Goal: Use online tool/utility: Utilize a website feature to perform a specific function

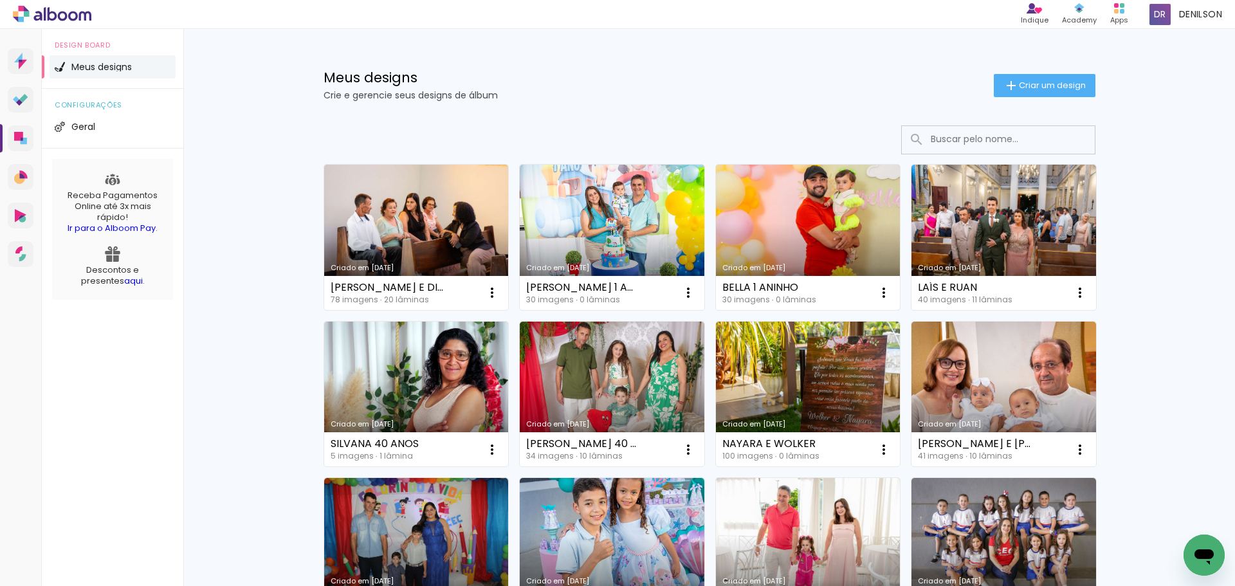
click at [813, 233] on link "Criado em [DATE]" at bounding box center [808, 237] width 185 height 145
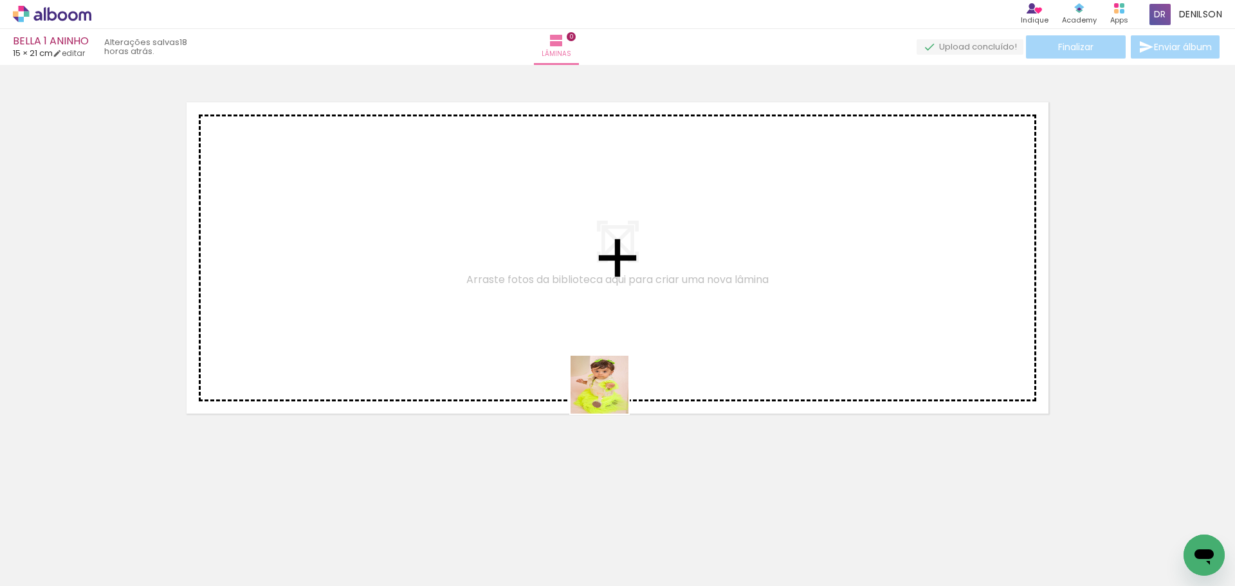
drag, startPoint x: 574, startPoint y: 561, endPoint x: 625, endPoint y: 307, distance: 259.0
click at [625, 307] on quentale-workspace at bounding box center [617, 293] width 1235 height 586
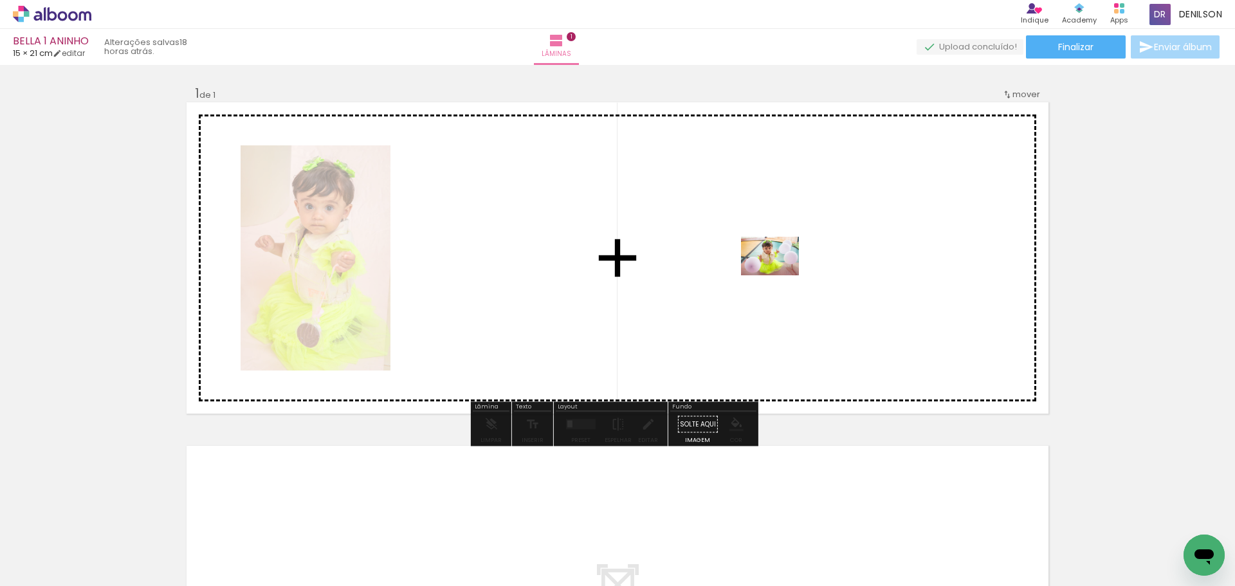
drag, startPoint x: 713, startPoint y: 549, endPoint x: 779, endPoint y: 275, distance: 282.0
click at [779, 275] on quentale-workspace at bounding box center [617, 293] width 1235 height 586
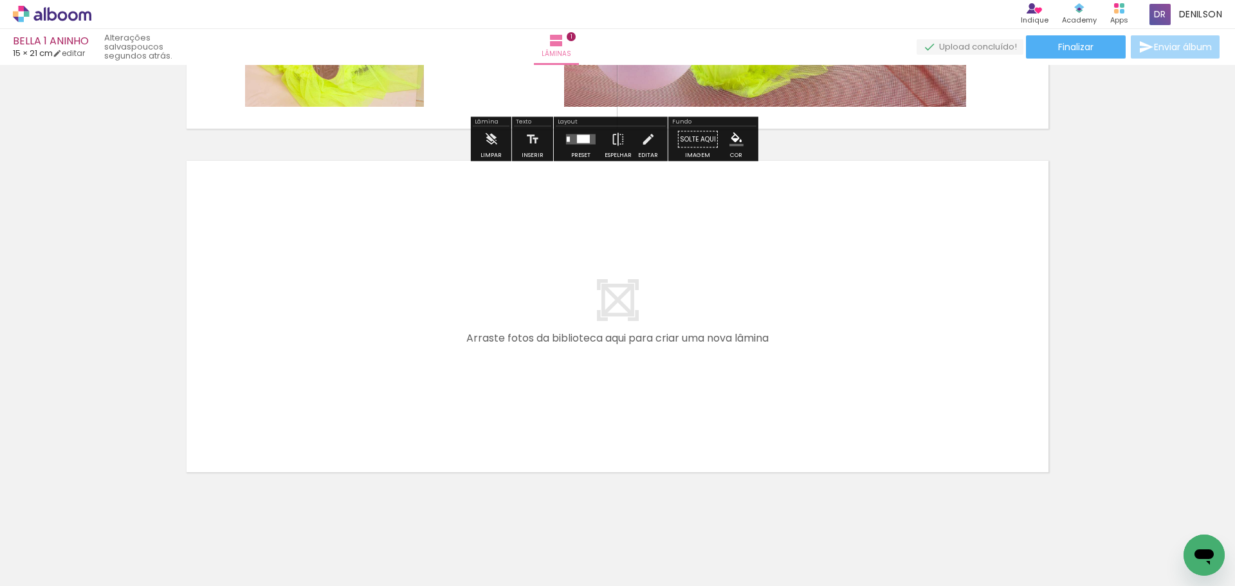
scroll to position [296, 0]
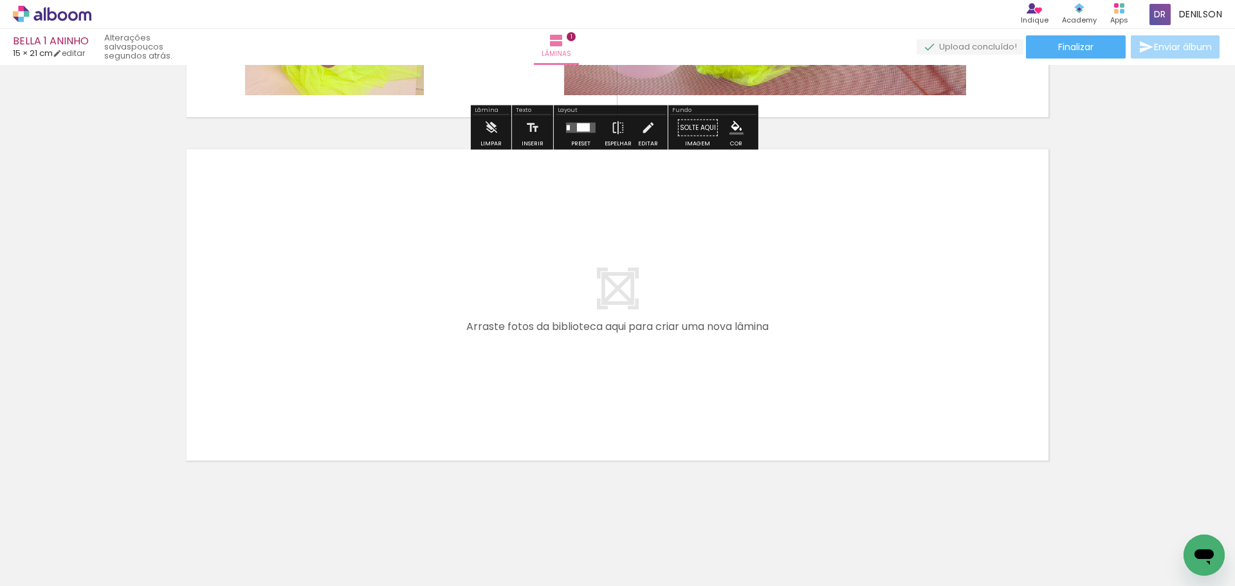
click at [69, 544] on iron-icon at bounding box center [65, 547] width 10 height 10
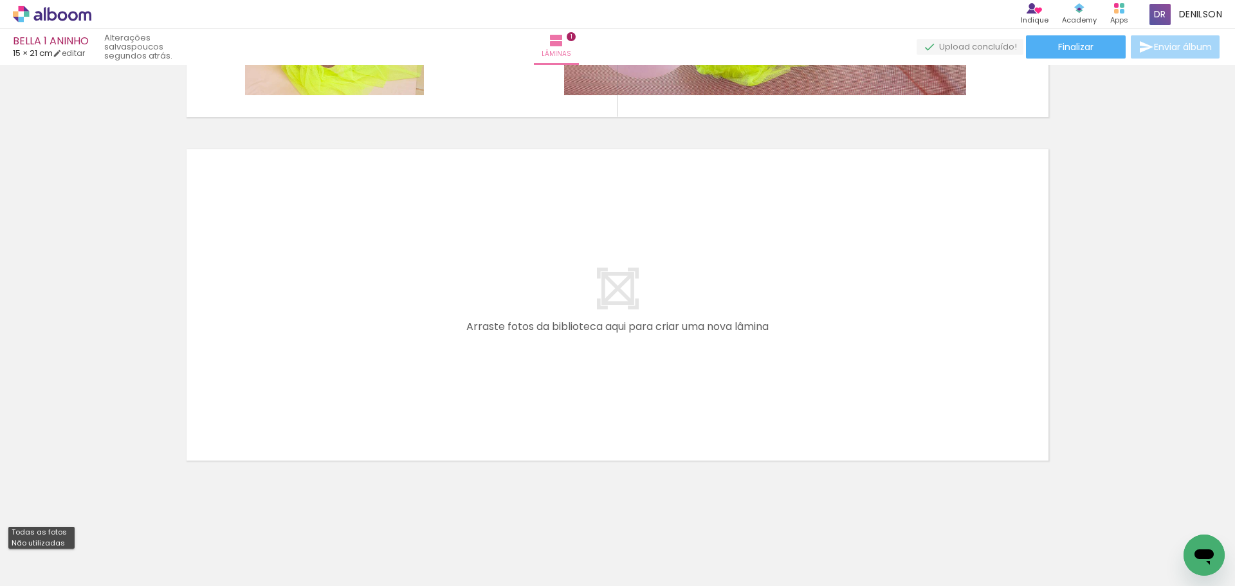
click at [0, 0] on slot "Não utilizadas" at bounding box center [0, 0] width 0 height 0
type input "Não utilizadas"
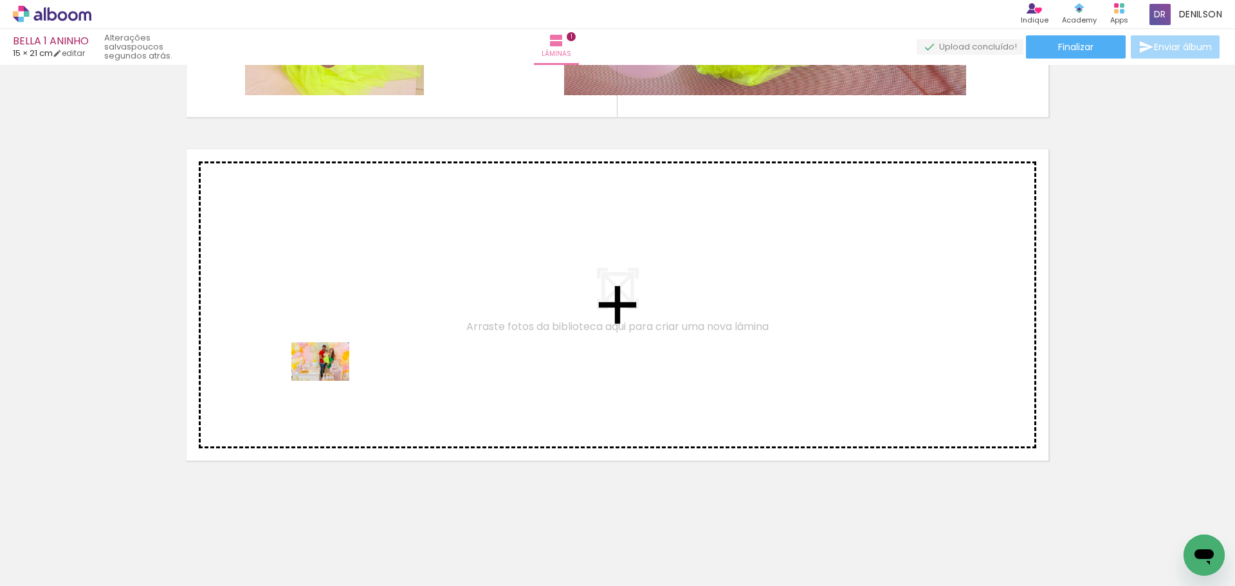
drag, startPoint x: 290, startPoint y: 555, endPoint x: 330, endPoint y: 381, distance: 178.8
click at [330, 381] on quentale-workspace at bounding box center [617, 293] width 1235 height 586
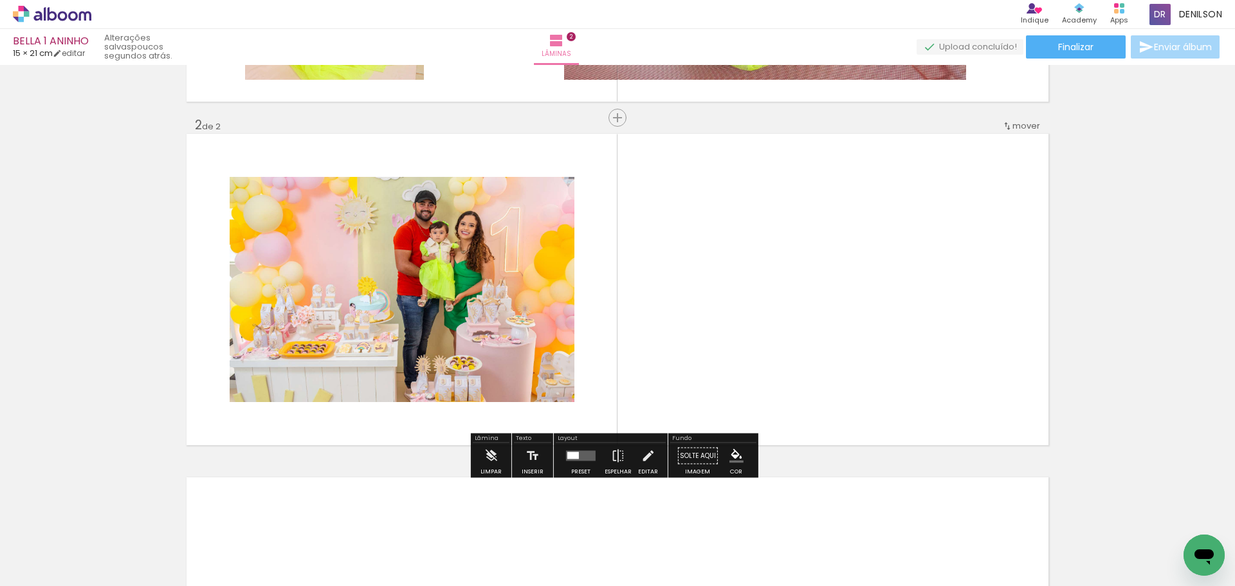
scroll to position [316, 0]
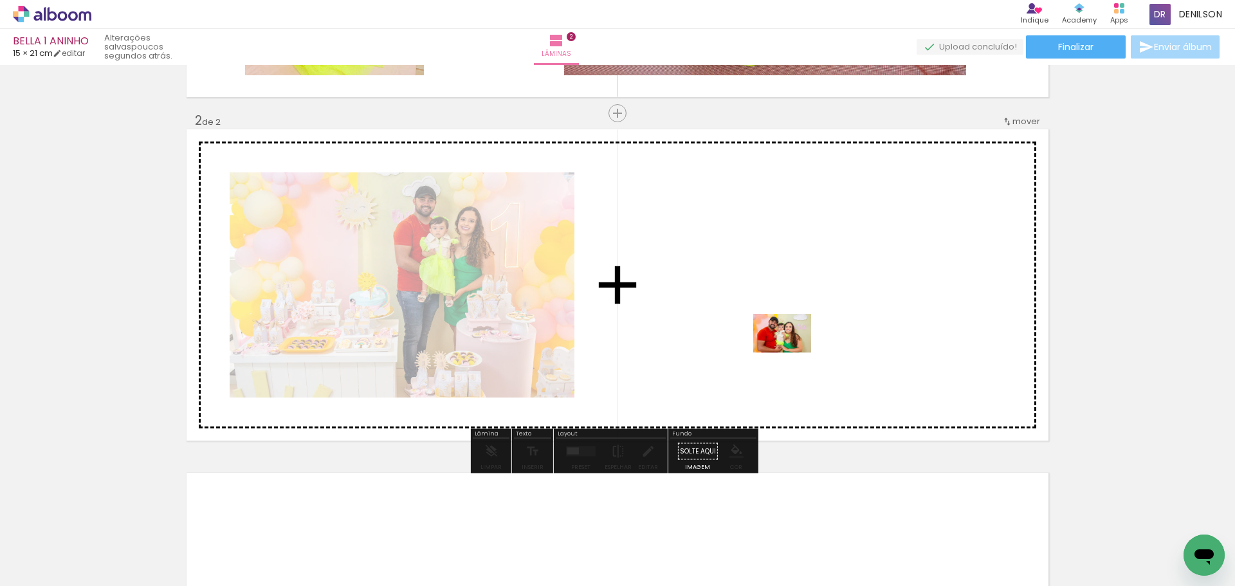
drag, startPoint x: 204, startPoint y: 552, endPoint x: 792, endPoint y: 352, distance: 620.3
click at [792, 352] on quentale-workspace at bounding box center [617, 293] width 1235 height 586
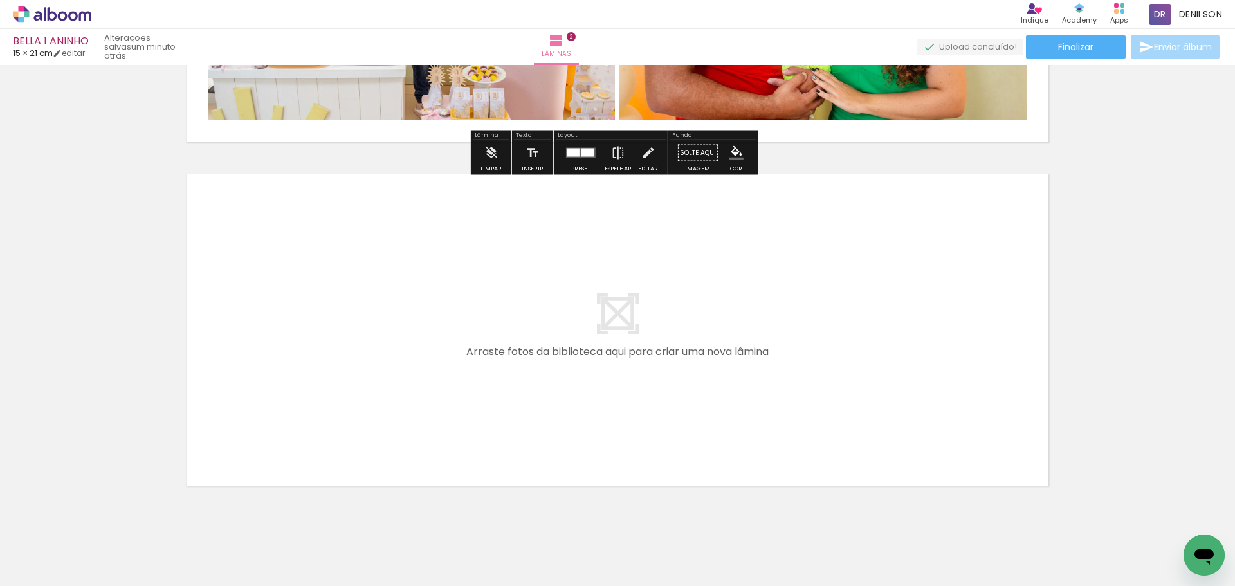
scroll to position [638, 0]
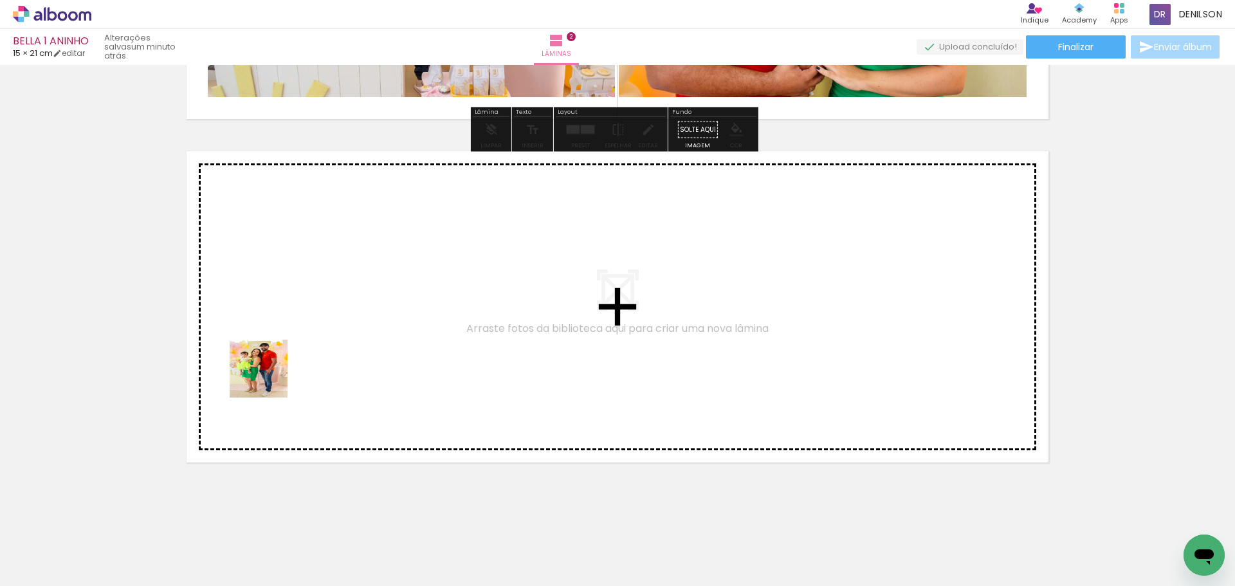
drag, startPoint x: 206, startPoint y: 552, endPoint x: 271, endPoint y: 370, distance: 193.5
click at [271, 370] on quentale-workspace at bounding box center [617, 293] width 1235 height 586
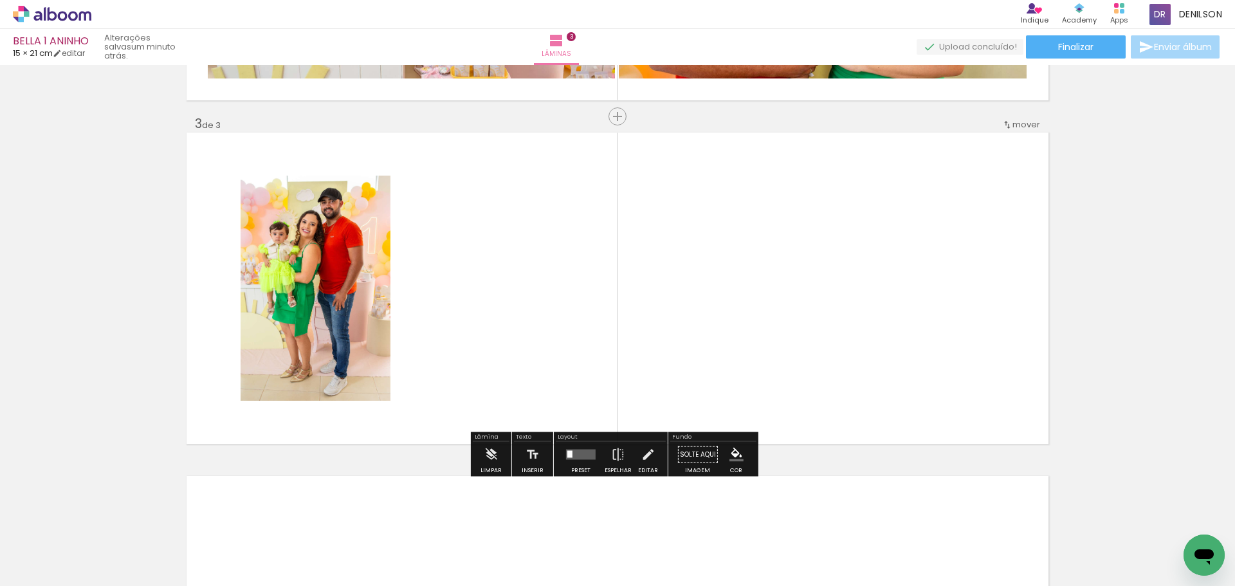
scroll to position [660, 0]
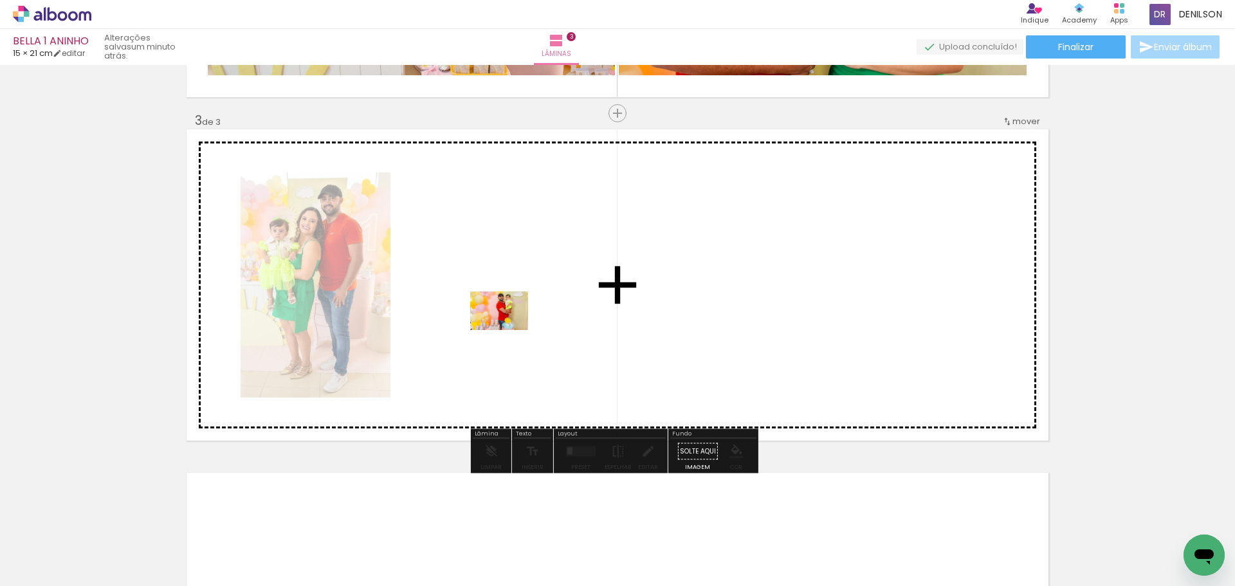
drag, startPoint x: 138, startPoint y: 548, endPoint x: 509, endPoint y: 330, distance: 430.4
click at [509, 330] on quentale-workspace at bounding box center [617, 293] width 1235 height 586
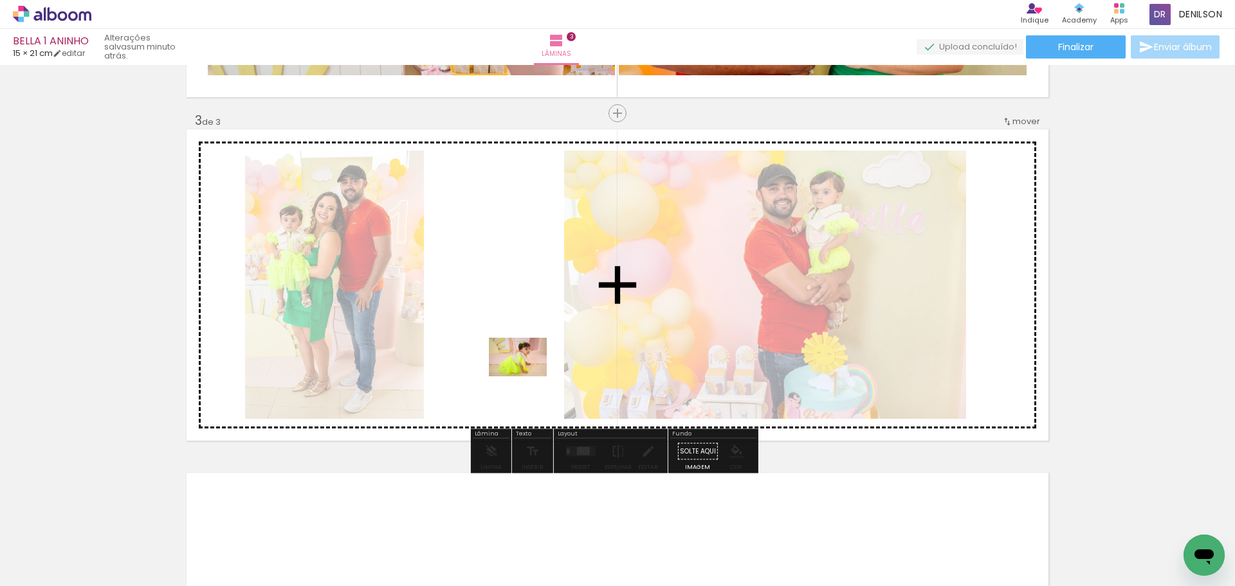
drag, startPoint x: 214, startPoint y: 554, endPoint x: 530, endPoint y: 376, distance: 363.4
click at [530, 376] on quentale-workspace at bounding box center [617, 293] width 1235 height 586
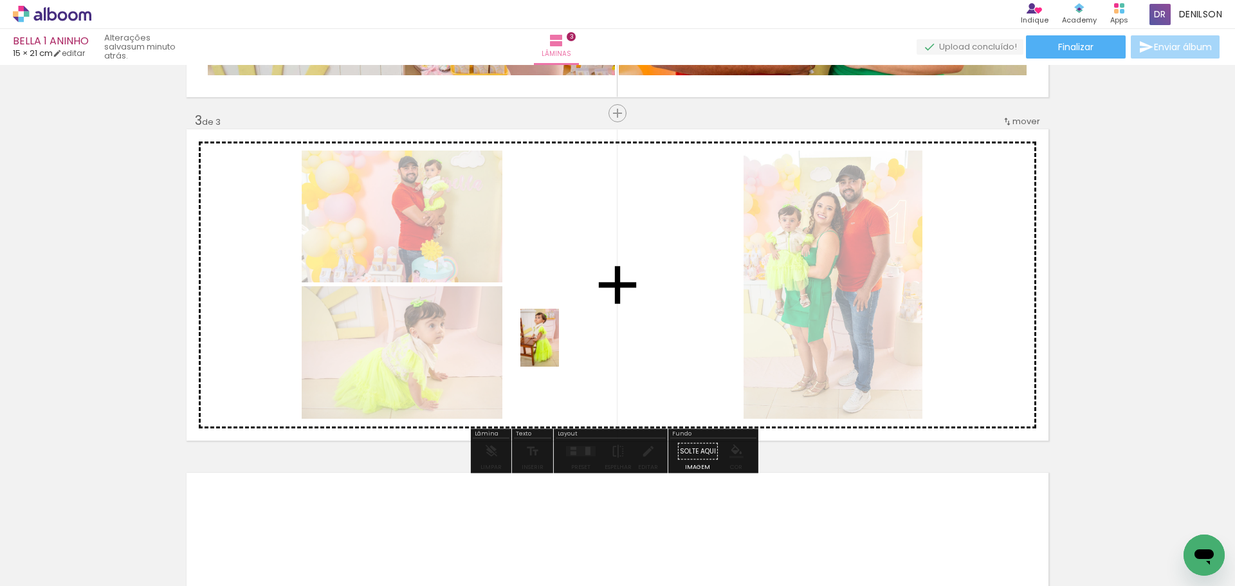
drag, startPoint x: 338, startPoint y: 454, endPoint x: 559, endPoint y: 347, distance: 245.1
click at [559, 347] on quentale-workspace at bounding box center [617, 293] width 1235 height 586
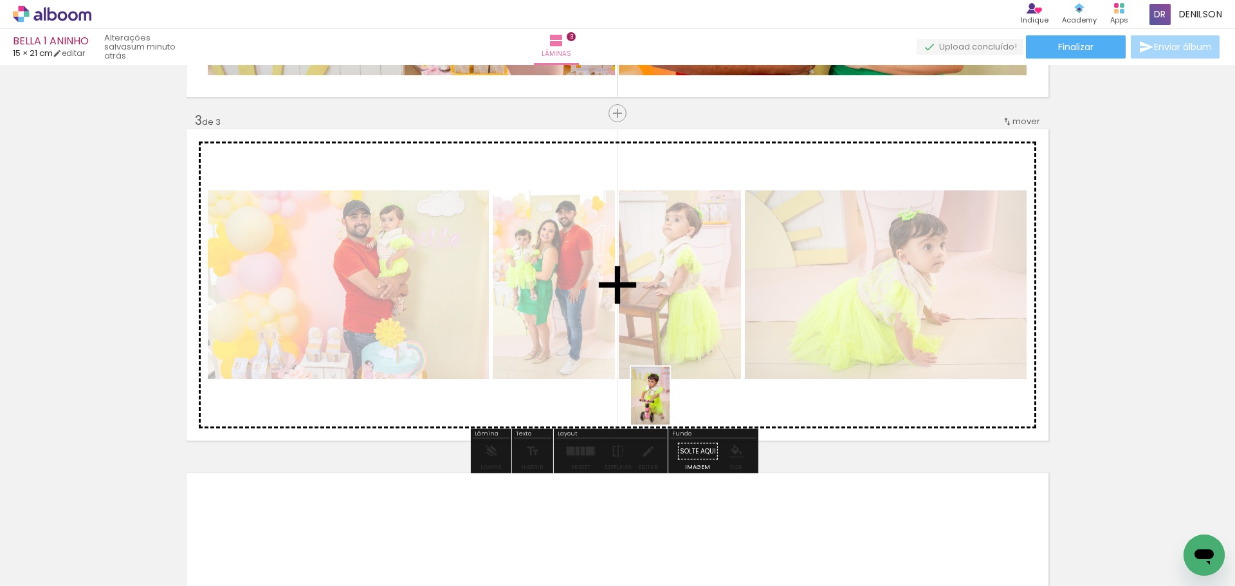
drag, startPoint x: 209, startPoint y: 561, endPoint x: 714, endPoint y: 395, distance: 531.8
click at [714, 395] on quentale-workspace at bounding box center [617, 293] width 1235 height 586
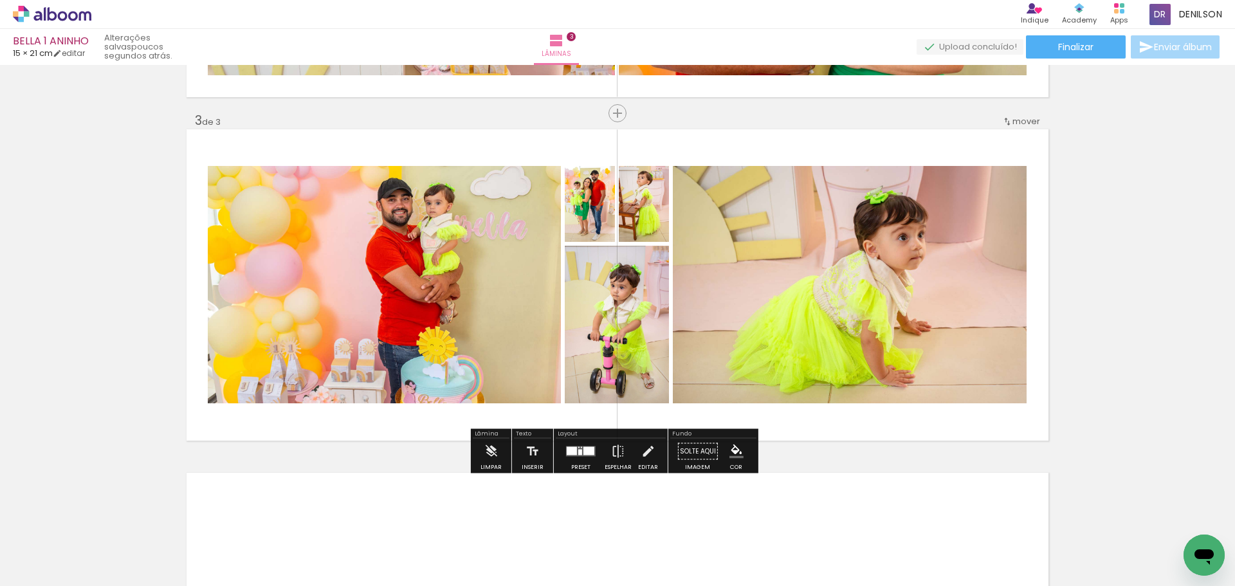
click at [577, 456] on quentale-layouter at bounding box center [581, 451] width 30 height 10
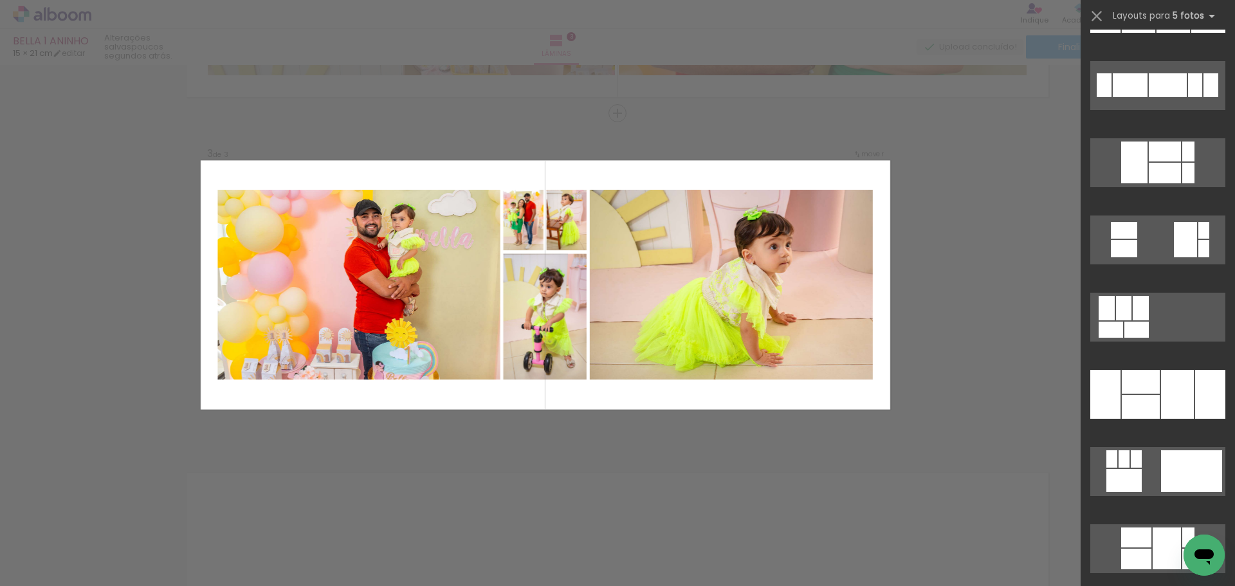
scroll to position [2246, 0]
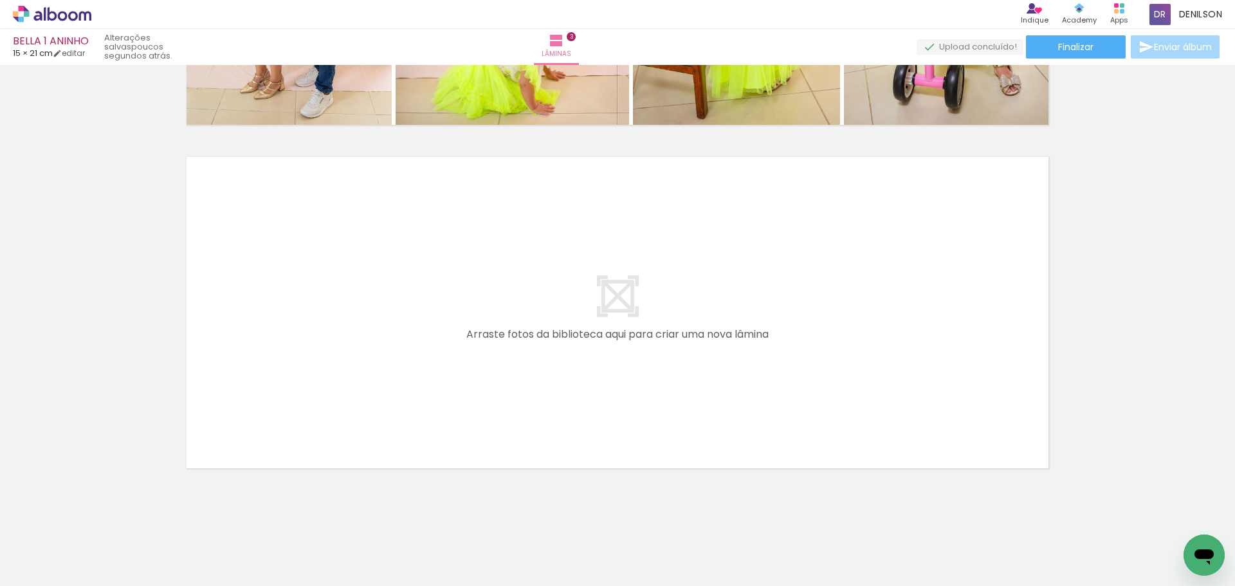
scroll to position [981, 0]
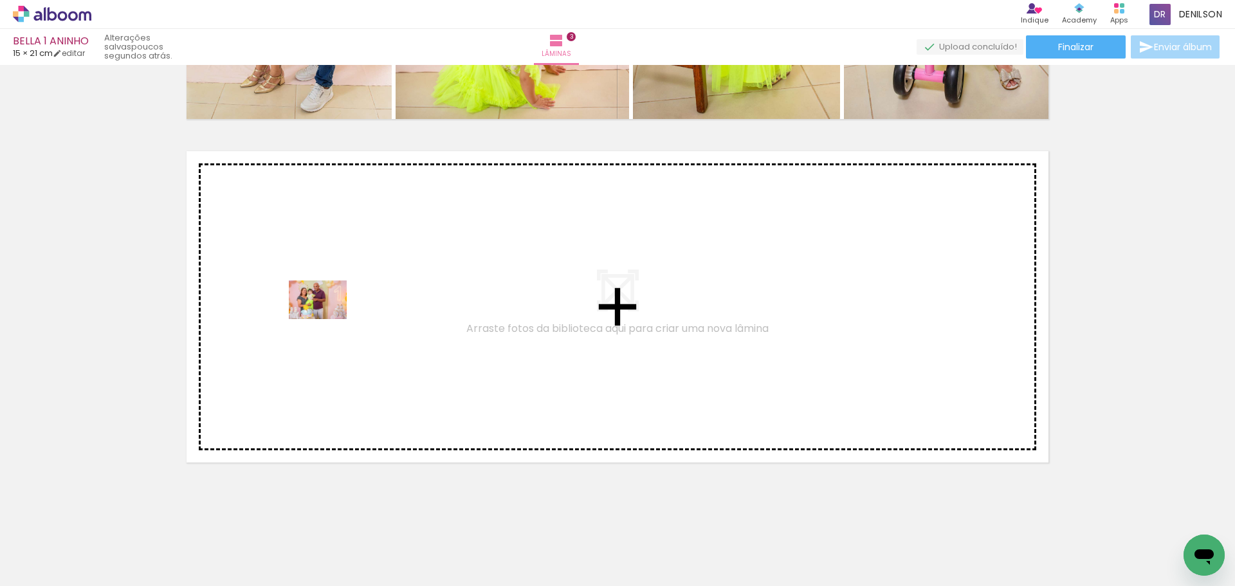
drag, startPoint x: 216, startPoint y: 553, endPoint x: 327, endPoint y: 319, distance: 259.2
click at [327, 319] on quentale-workspace at bounding box center [617, 293] width 1235 height 586
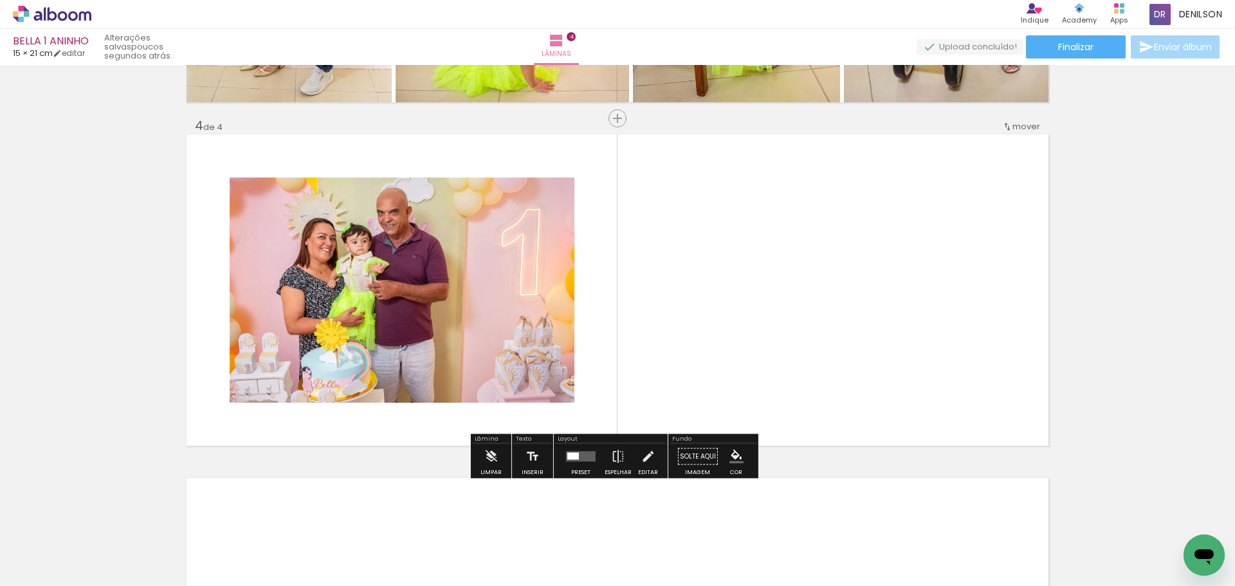
scroll to position [1003, 0]
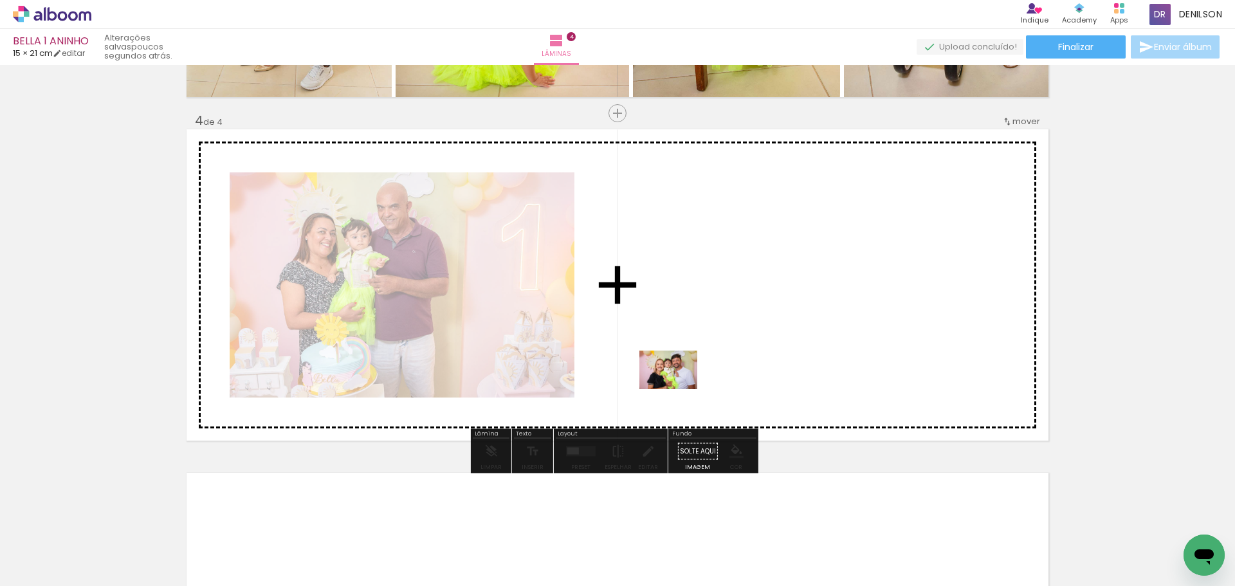
drag, startPoint x: 419, startPoint y: 554, endPoint x: 708, endPoint y: 370, distance: 342.9
click at [708, 370] on quentale-workspace at bounding box center [617, 293] width 1235 height 586
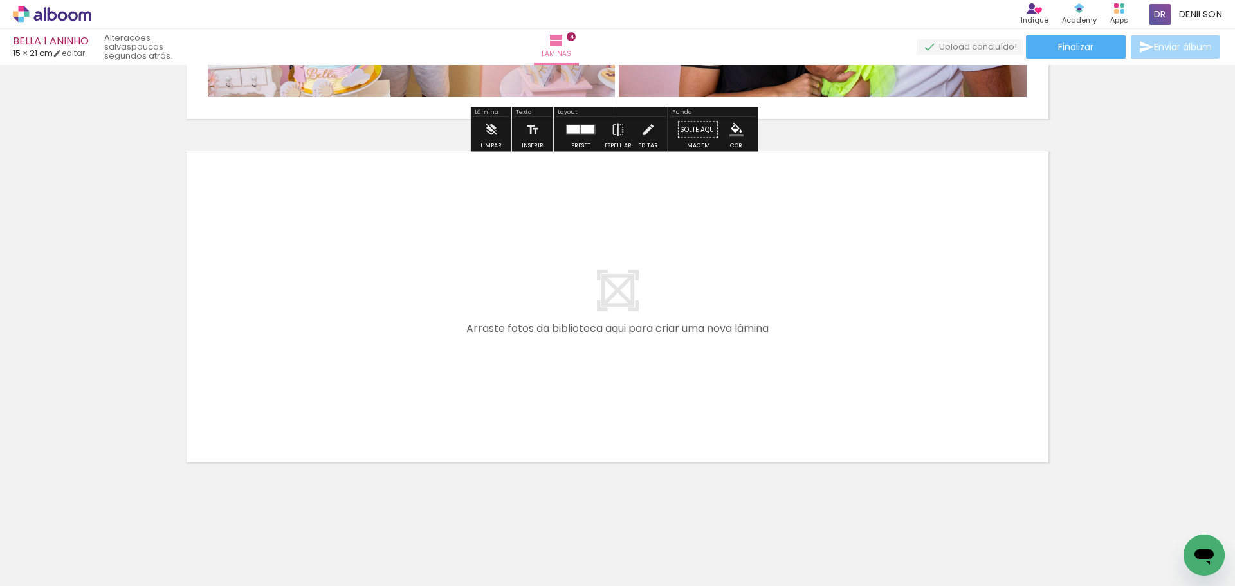
scroll to position [1327, 0]
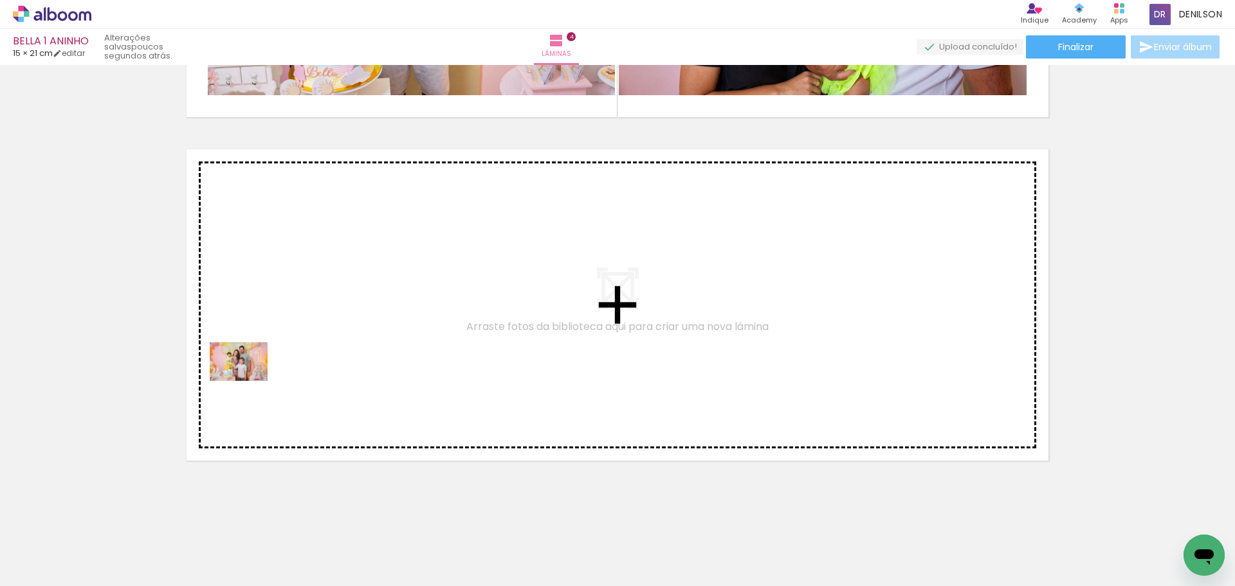
drag, startPoint x: 201, startPoint y: 556, endPoint x: 248, endPoint y: 381, distance: 181.9
click at [248, 381] on quentale-workspace at bounding box center [617, 293] width 1235 height 586
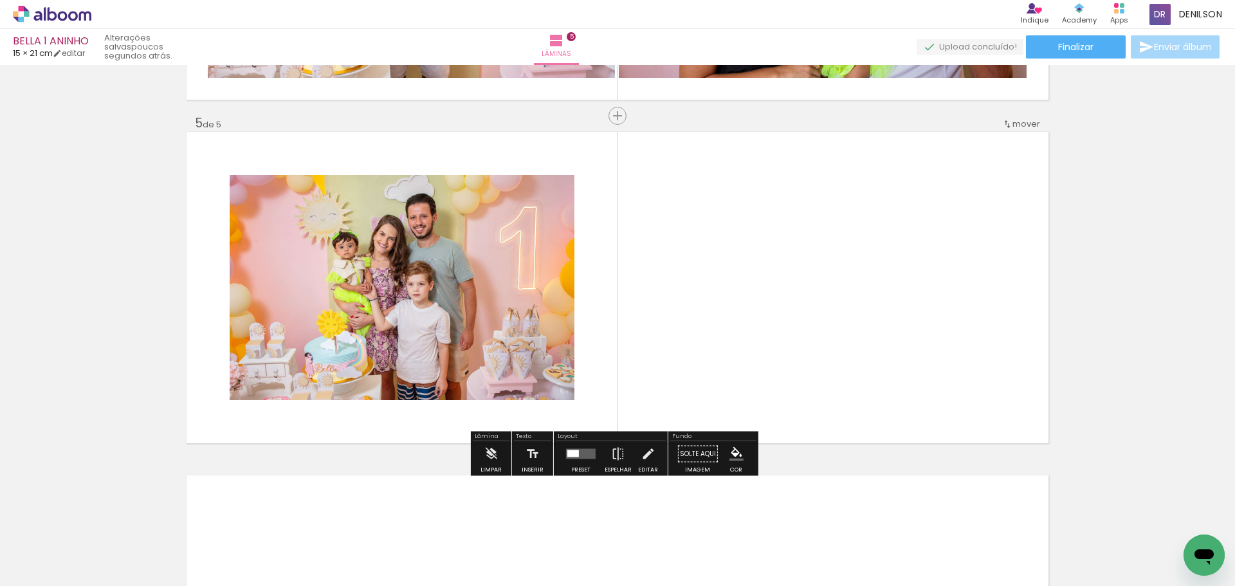
scroll to position [1347, 0]
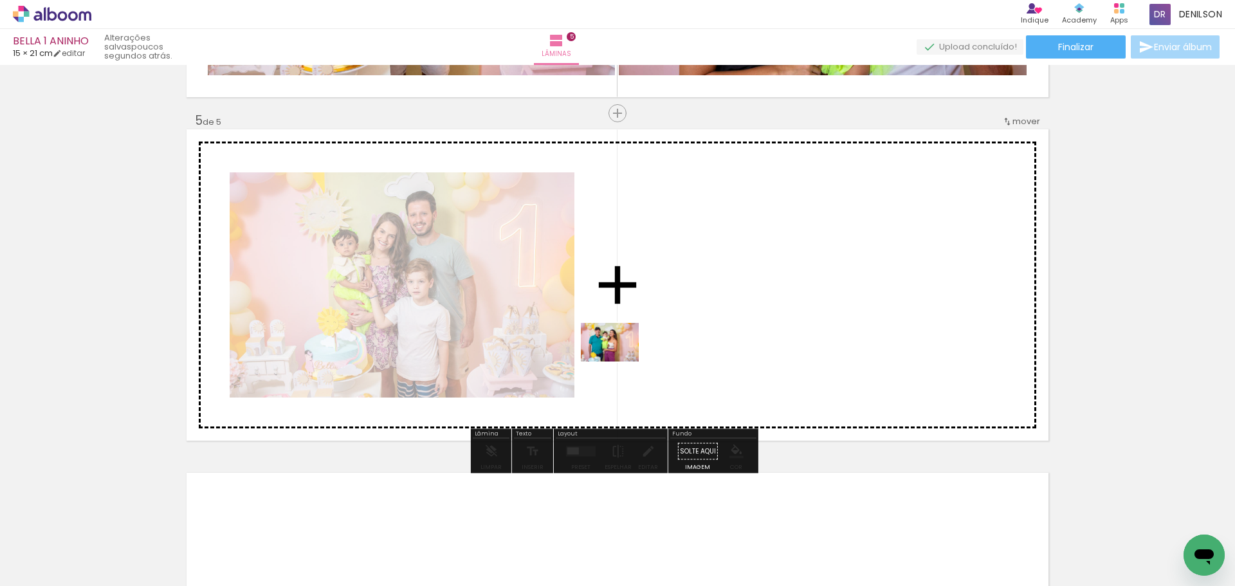
drag, startPoint x: 430, startPoint y: 547, endPoint x: 619, endPoint y: 361, distance: 264.7
click at [619, 361] on quentale-workspace at bounding box center [617, 293] width 1235 height 586
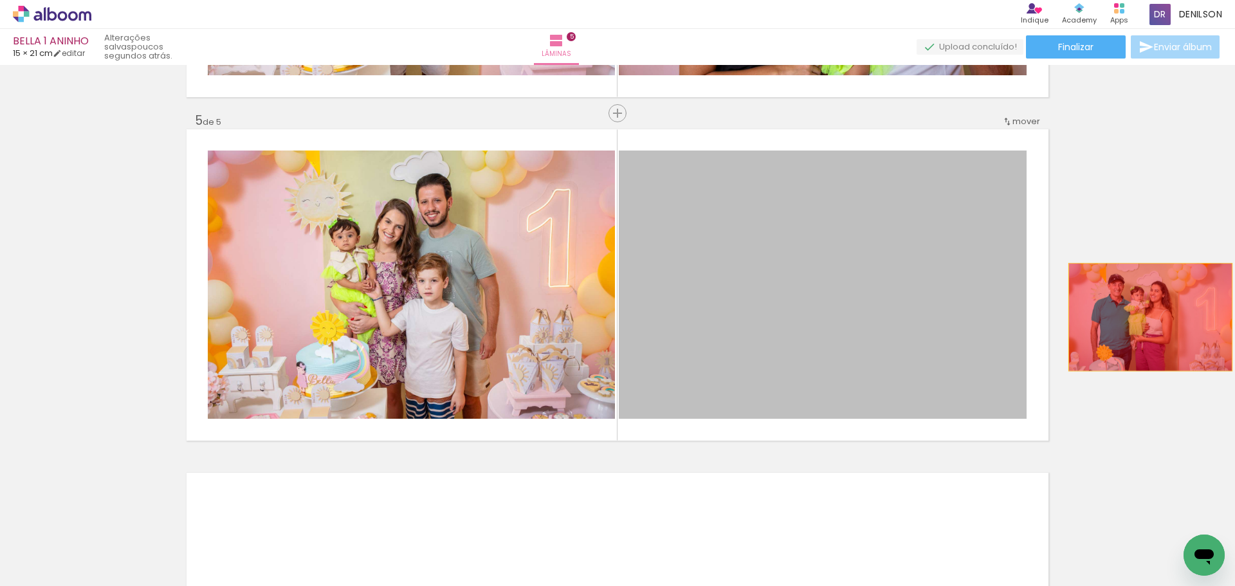
drag, startPoint x: 768, startPoint y: 323, endPoint x: 1145, endPoint y: 317, distance: 376.9
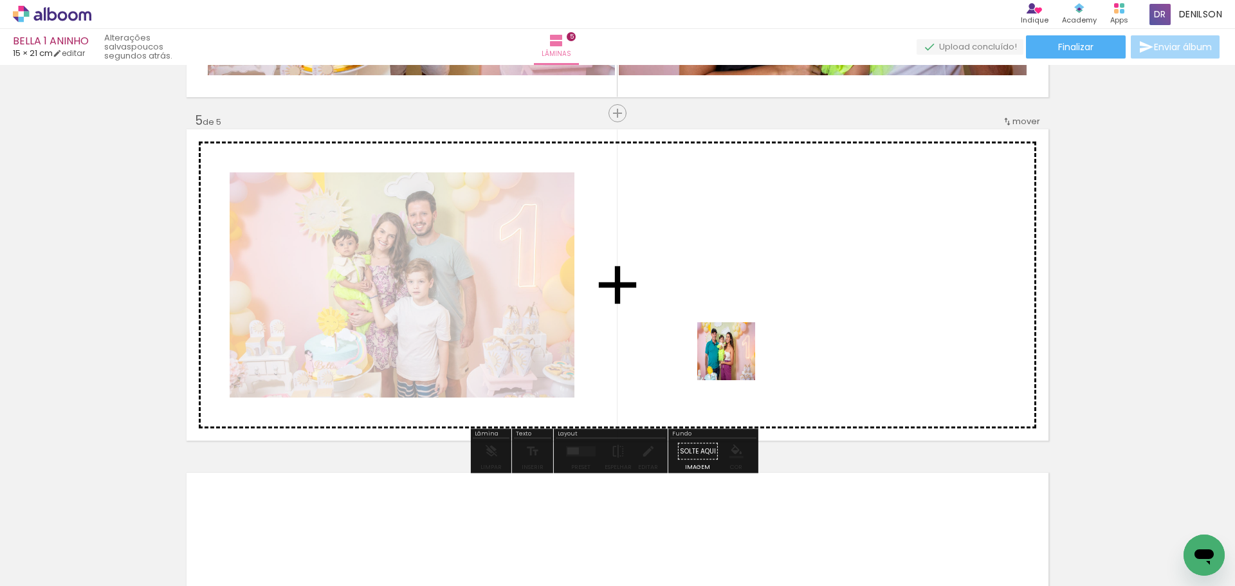
drag, startPoint x: 424, startPoint y: 553, endPoint x: 750, endPoint y: 344, distance: 387.3
click at [750, 344] on quentale-workspace at bounding box center [617, 293] width 1235 height 586
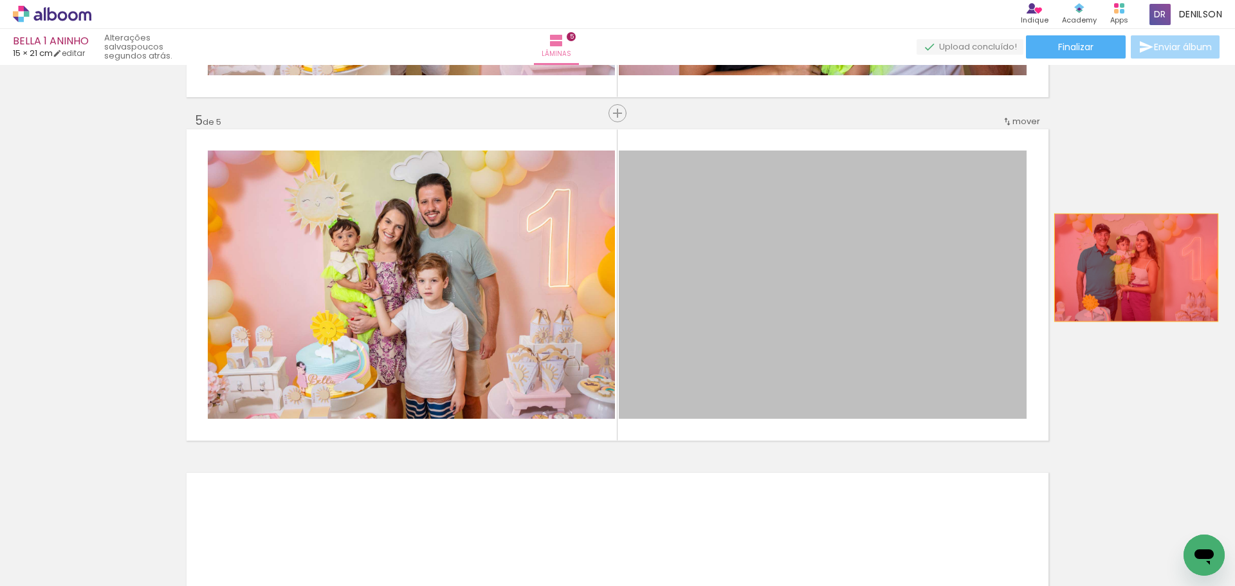
drag, startPoint x: 813, startPoint y: 306, endPoint x: 1131, endPoint y: 268, distance: 320.7
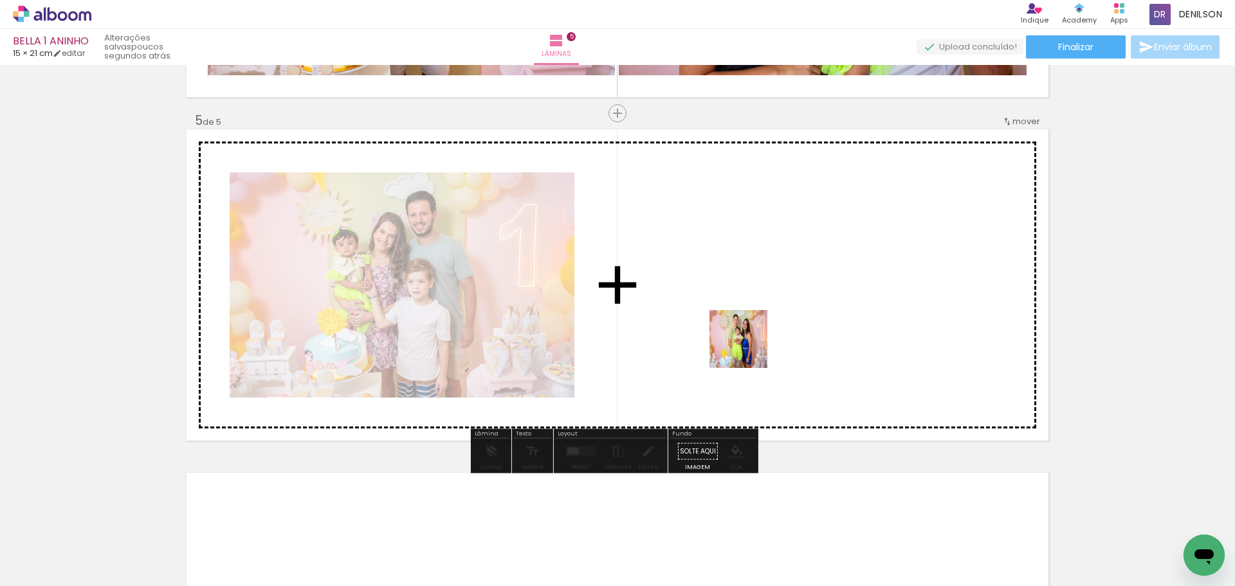
drag, startPoint x: 570, startPoint y: 555, endPoint x: 750, endPoint y: 345, distance: 275.9
click at [750, 345] on quentale-workspace at bounding box center [617, 293] width 1235 height 586
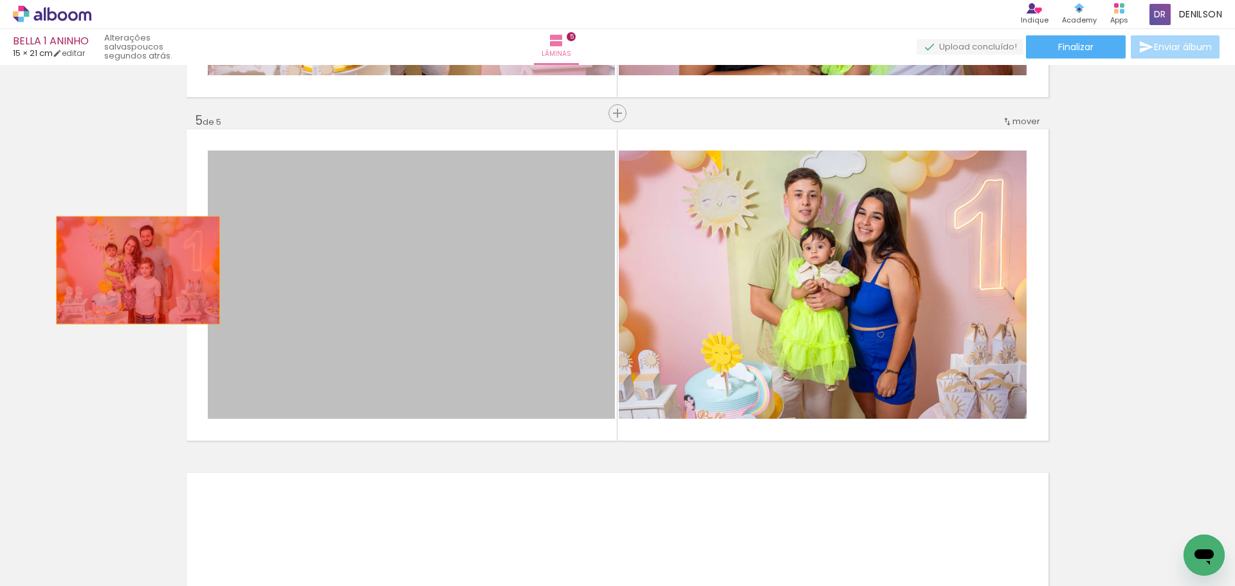
drag, startPoint x: 390, startPoint y: 298, endPoint x: 107, endPoint y: 265, distance: 284.9
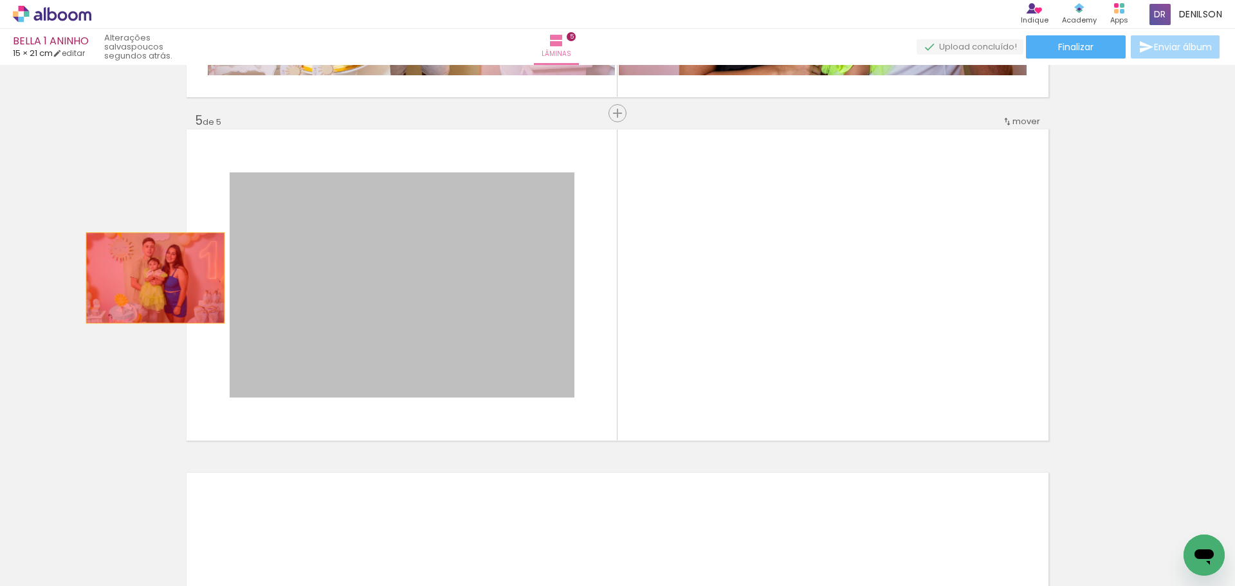
drag, startPoint x: 397, startPoint y: 327, endPoint x: 141, endPoint y: 276, distance: 261.1
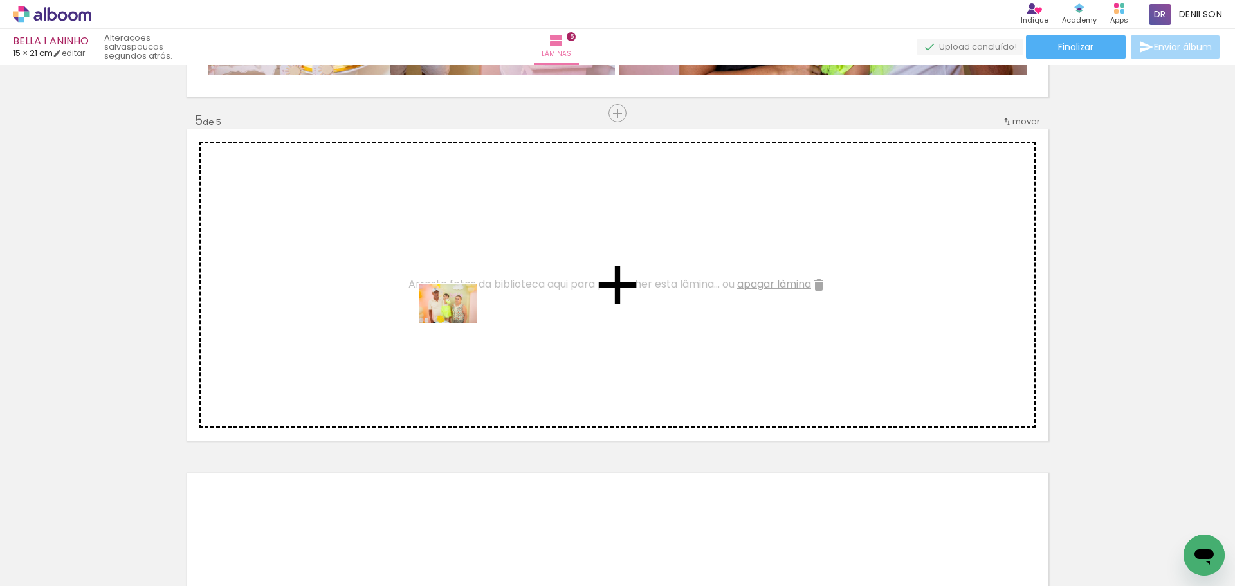
drag, startPoint x: 866, startPoint y: 551, endPoint x: 457, endPoint y: 323, distance: 468.4
click at [457, 323] on quentale-workspace at bounding box center [617, 293] width 1235 height 586
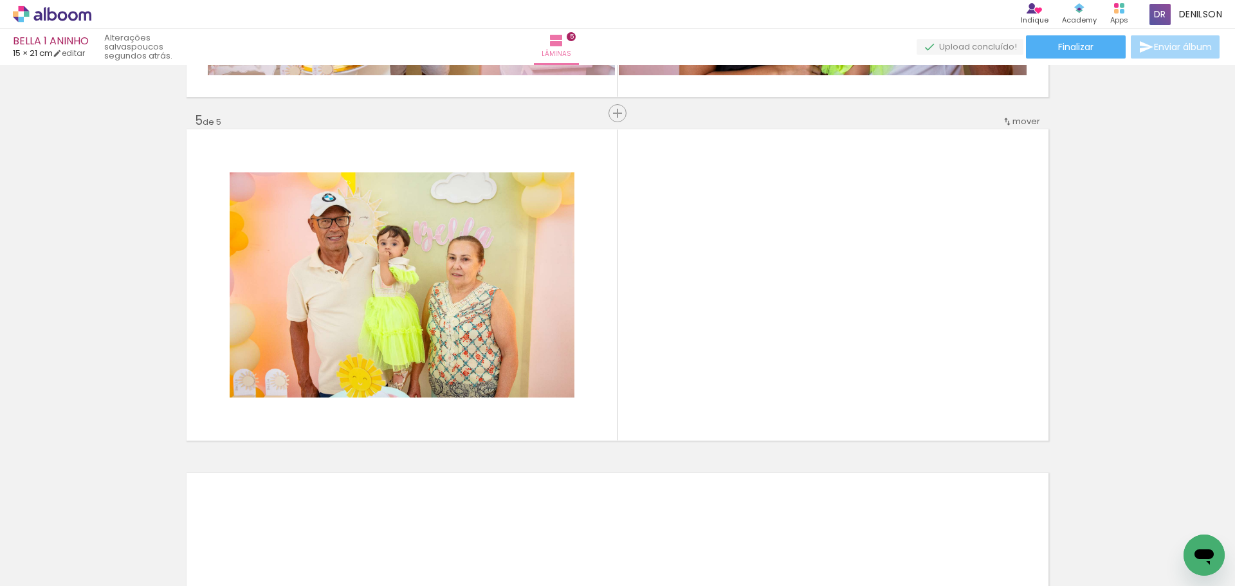
scroll to position [0, 0]
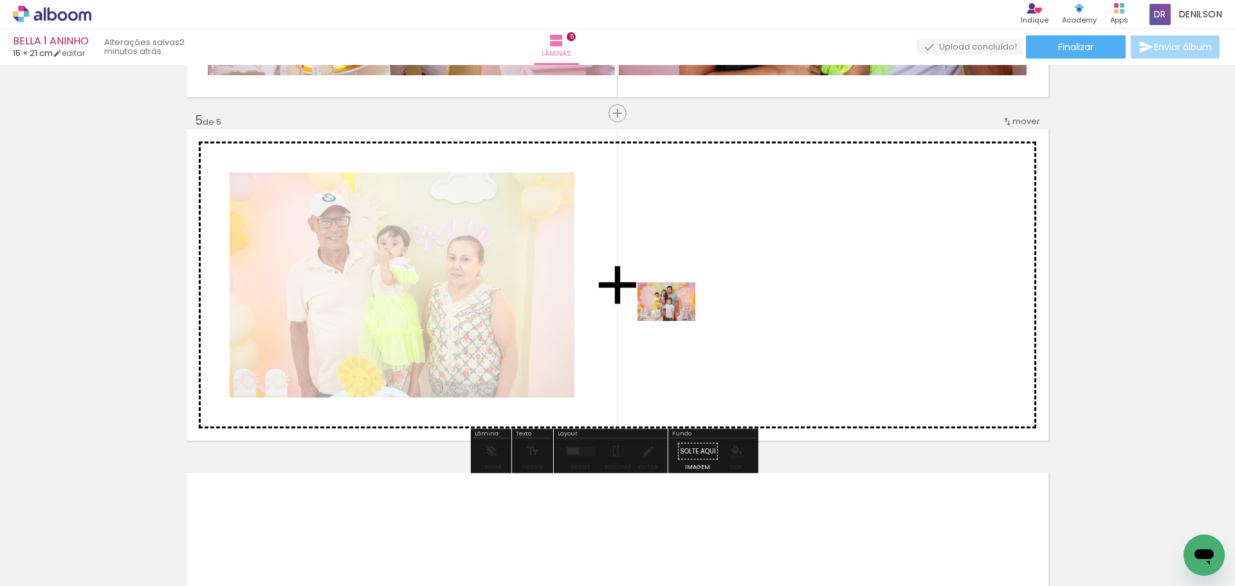
drag, startPoint x: 208, startPoint y: 543, endPoint x: 676, endPoint y: 321, distance: 517.5
click at [676, 321] on quentale-workspace at bounding box center [617, 293] width 1235 height 586
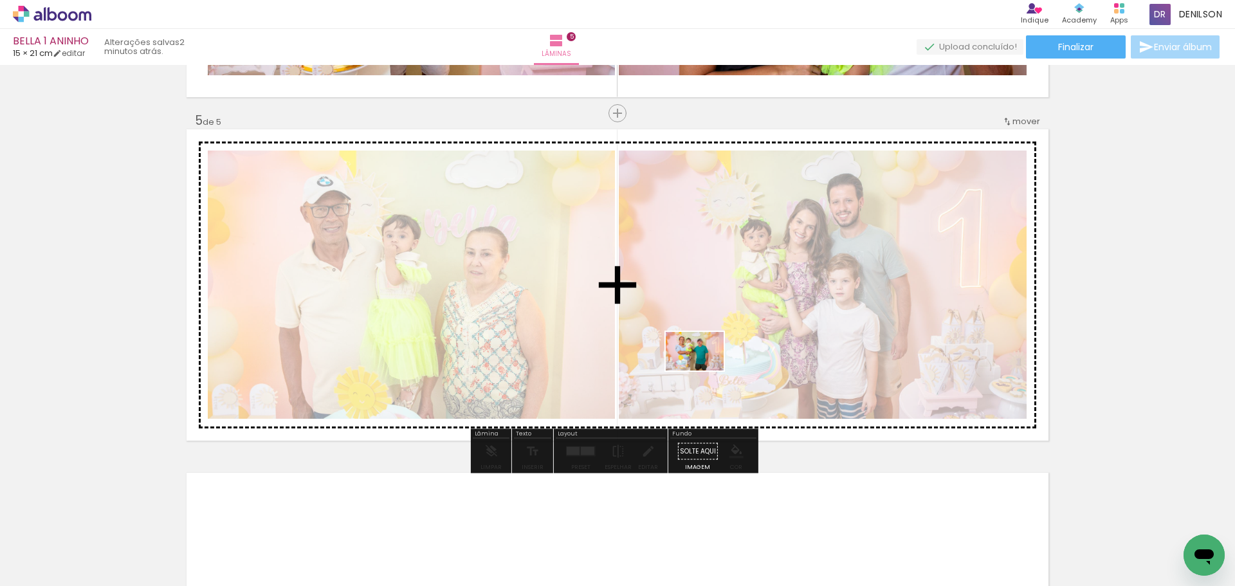
drag, startPoint x: 206, startPoint y: 547, endPoint x: 704, endPoint y: 370, distance: 528.8
click at [704, 370] on quentale-workspace at bounding box center [617, 293] width 1235 height 586
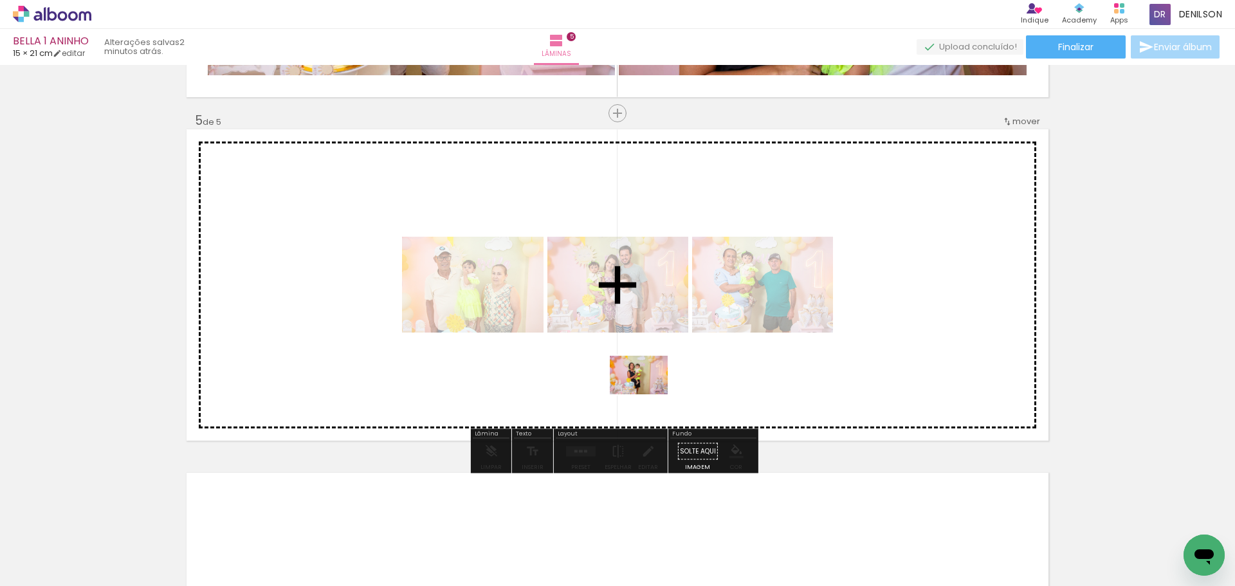
drag, startPoint x: 217, startPoint y: 552, endPoint x: 648, endPoint y: 394, distance: 459.4
click at [648, 394] on quentale-workspace at bounding box center [617, 293] width 1235 height 586
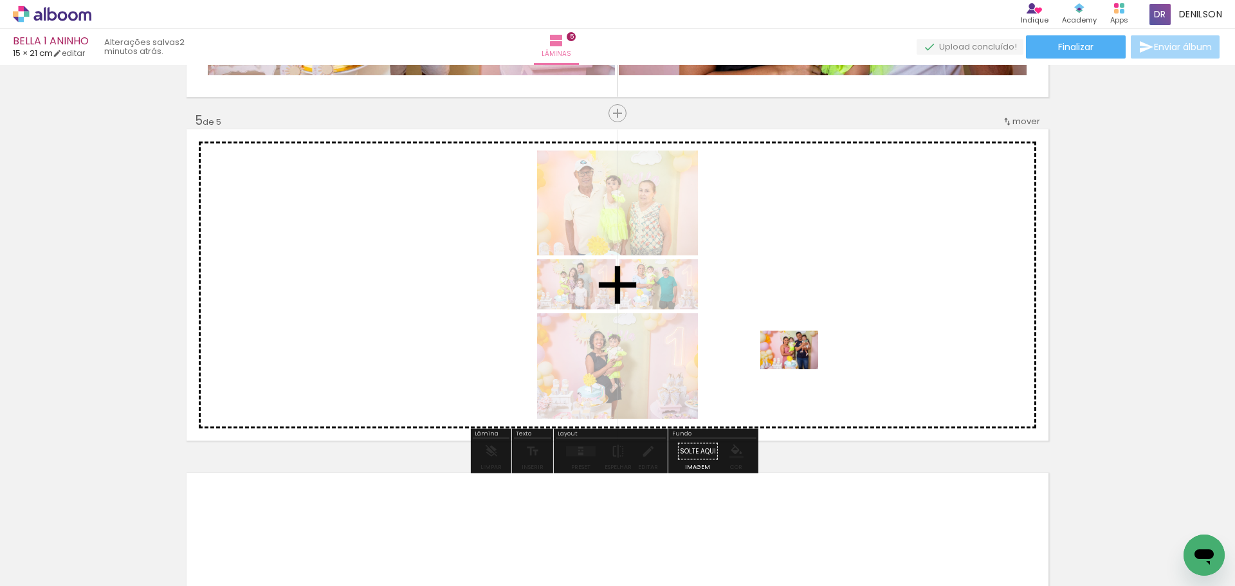
drag, startPoint x: 214, startPoint y: 540, endPoint x: 833, endPoint y: 354, distance: 646.4
click at [833, 354] on quentale-workspace at bounding box center [617, 293] width 1235 height 586
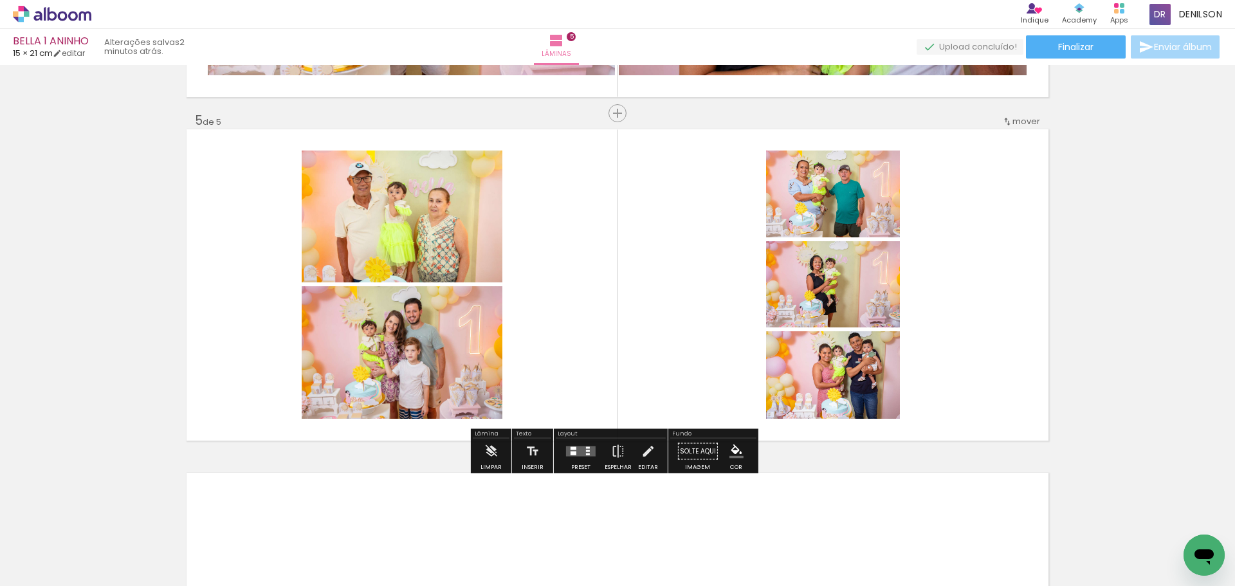
click at [572, 452] on div at bounding box center [573, 453] width 6 height 4
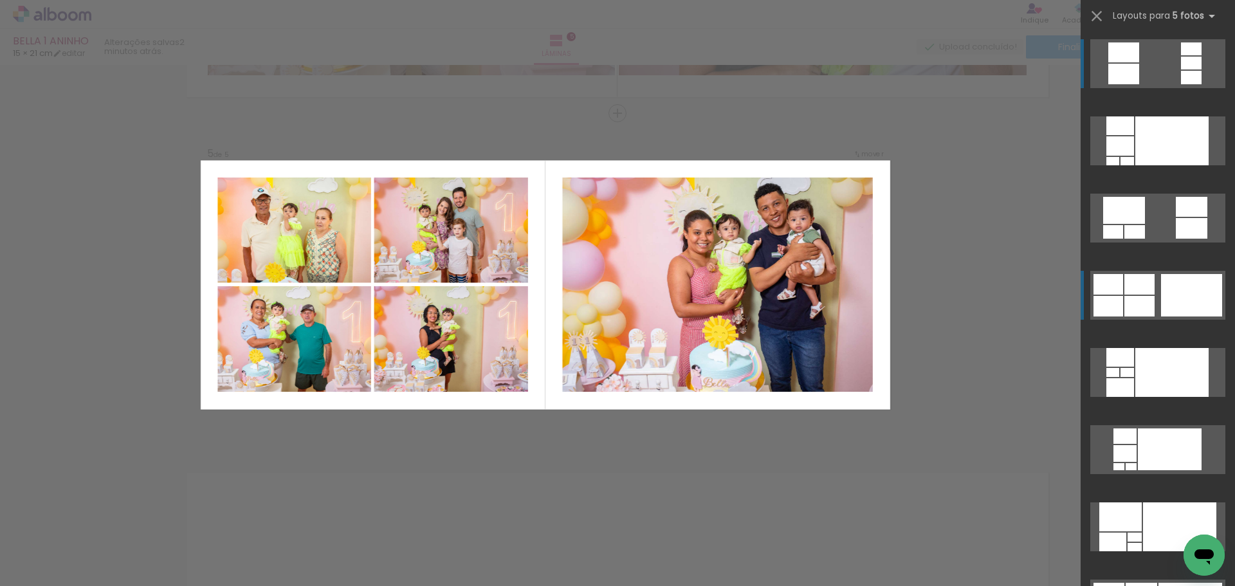
click at [1187, 165] on div at bounding box center [1171, 140] width 73 height 49
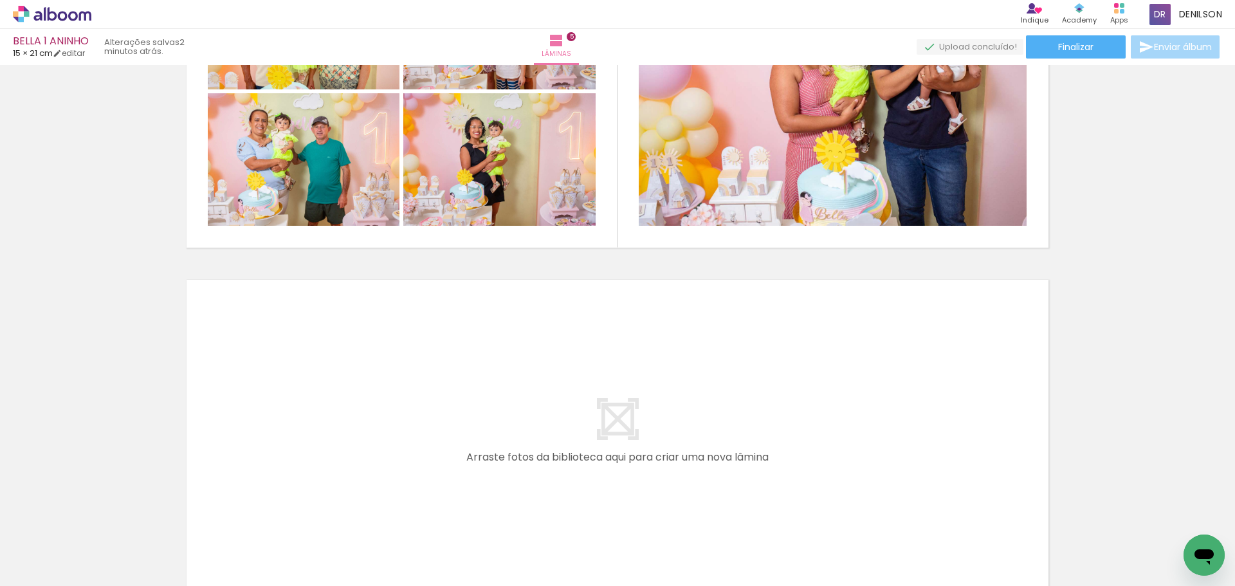
scroll to position [1604, 0]
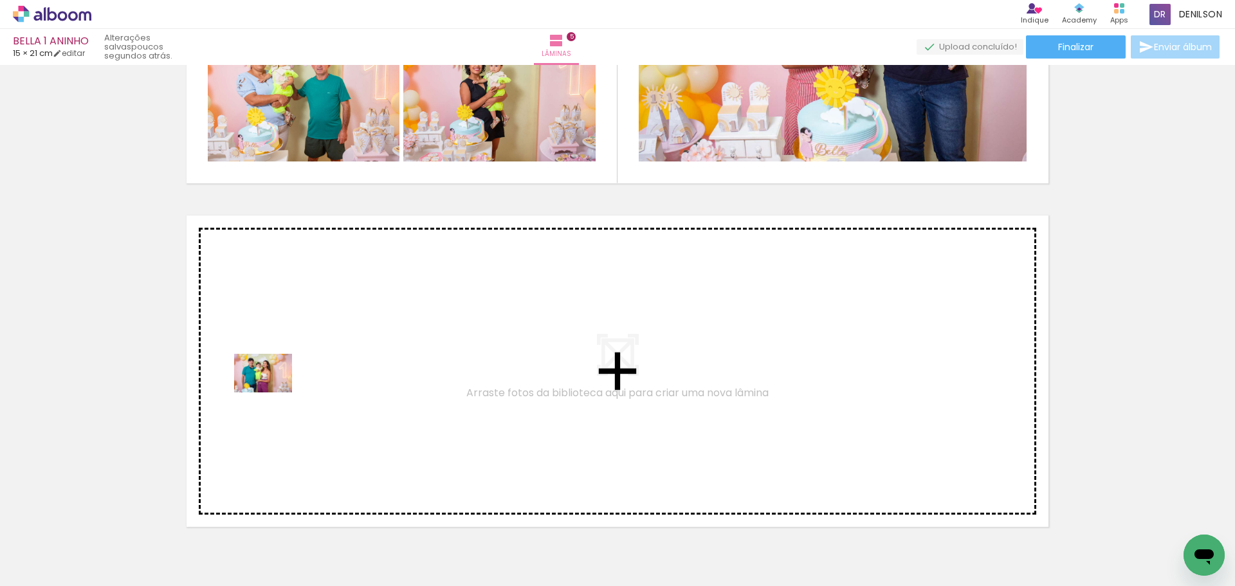
drag, startPoint x: 214, startPoint y: 544, endPoint x: 273, endPoint y: 392, distance: 162.9
click at [273, 392] on quentale-workspace at bounding box center [617, 293] width 1235 height 586
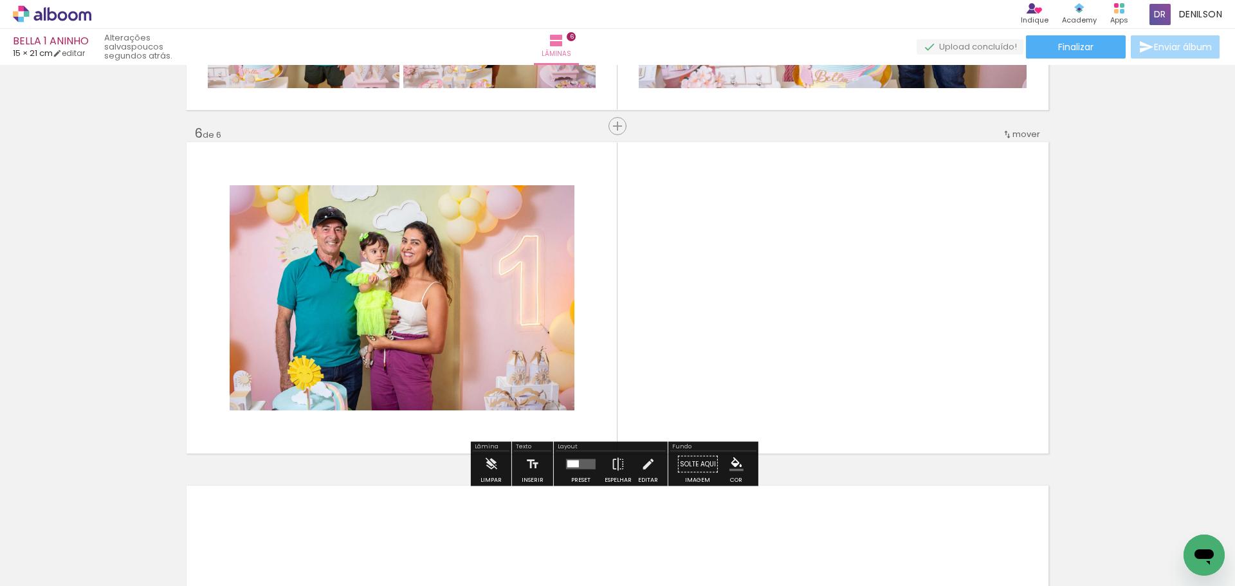
scroll to position [1690, 0]
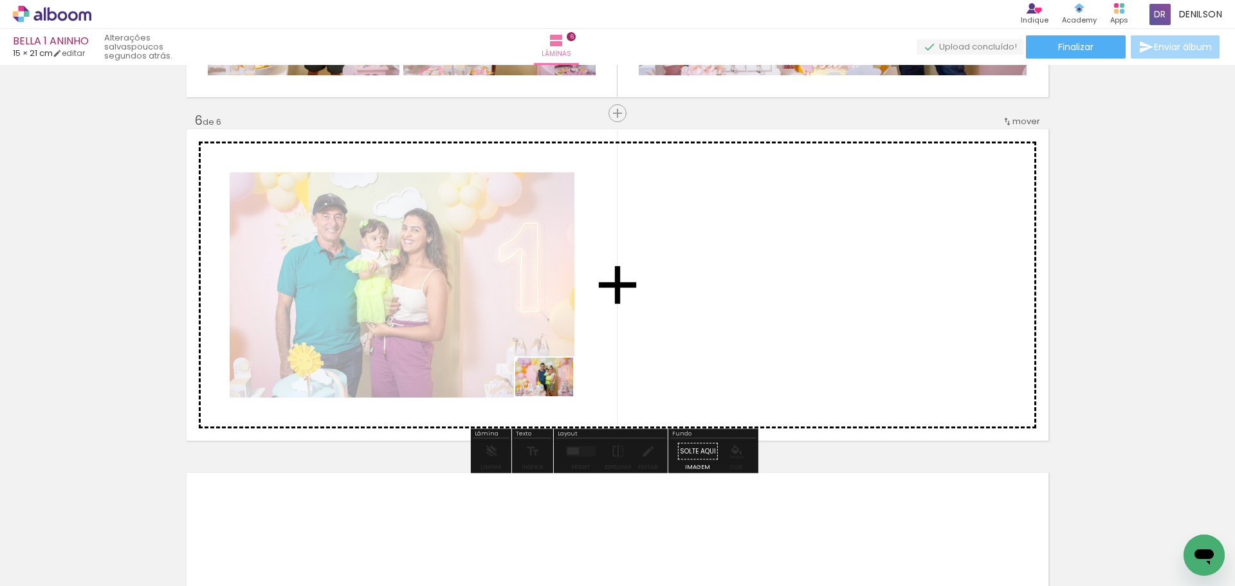
drag, startPoint x: 223, startPoint y: 547, endPoint x: 593, endPoint y: 379, distance: 406.1
click at [593, 379] on quentale-workspace at bounding box center [617, 293] width 1235 height 586
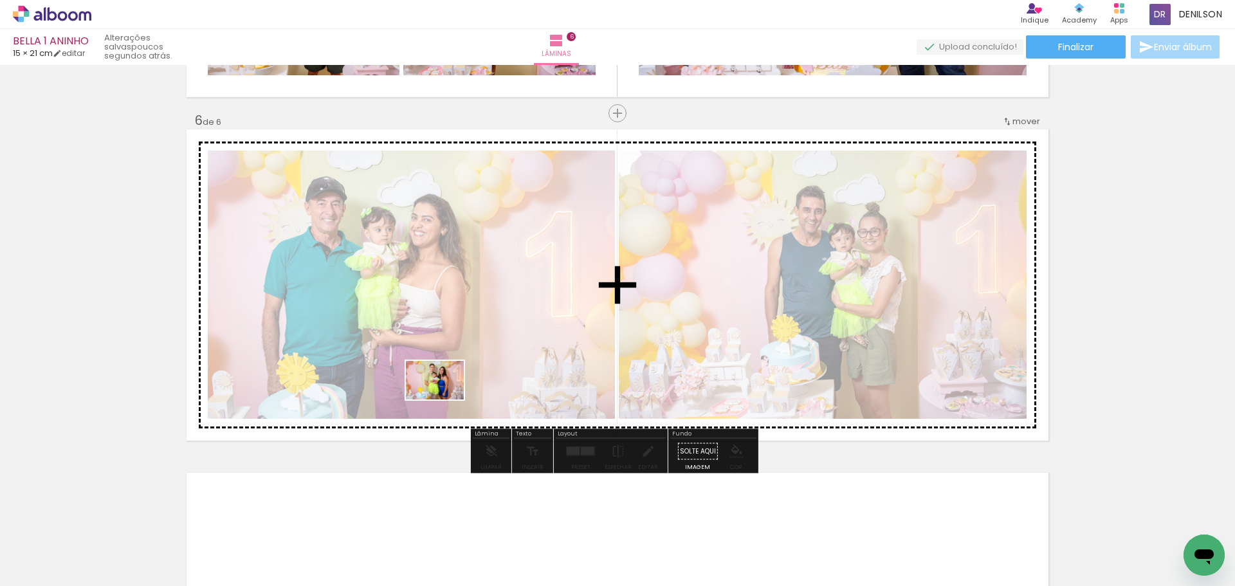
drag, startPoint x: 214, startPoint y: 548, endPoint x: 444, endPoint y: 399, distance: 274.0
click at [444, 399] on quentale-workspace at bounding box center [617, 293] width 1235 height 586
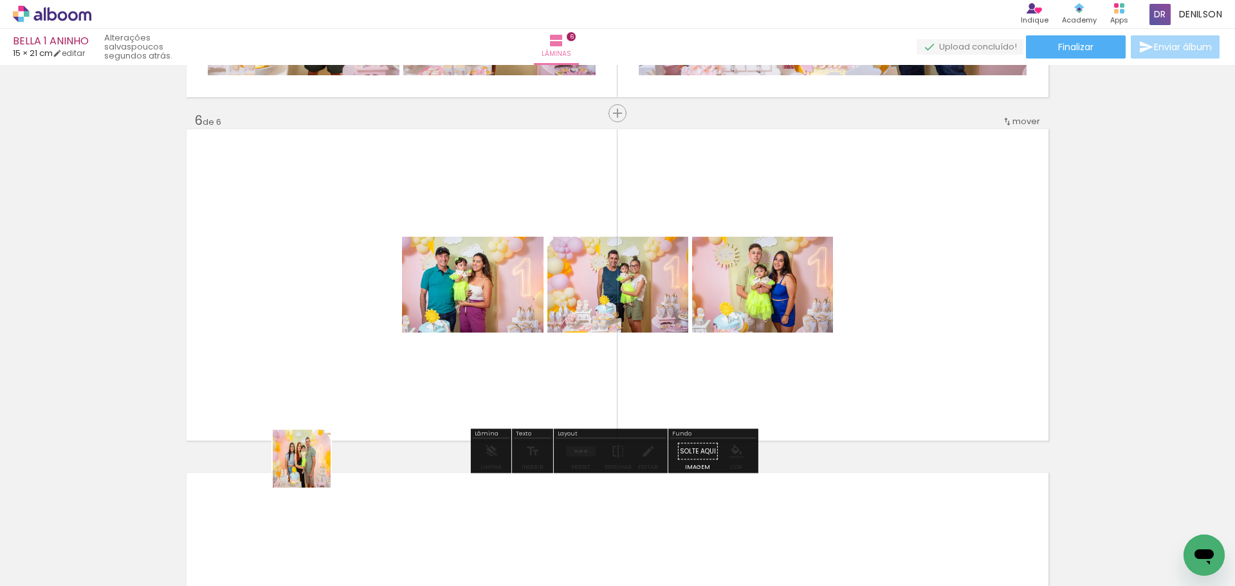
drag, startPoint x: 213, startPoint y: 554, endPoint x: 355, endPoint y: 403, distance: 207.9
click at [355, 403] on quentale-workspace at bounding box center [617, 293] width 1235 height 586
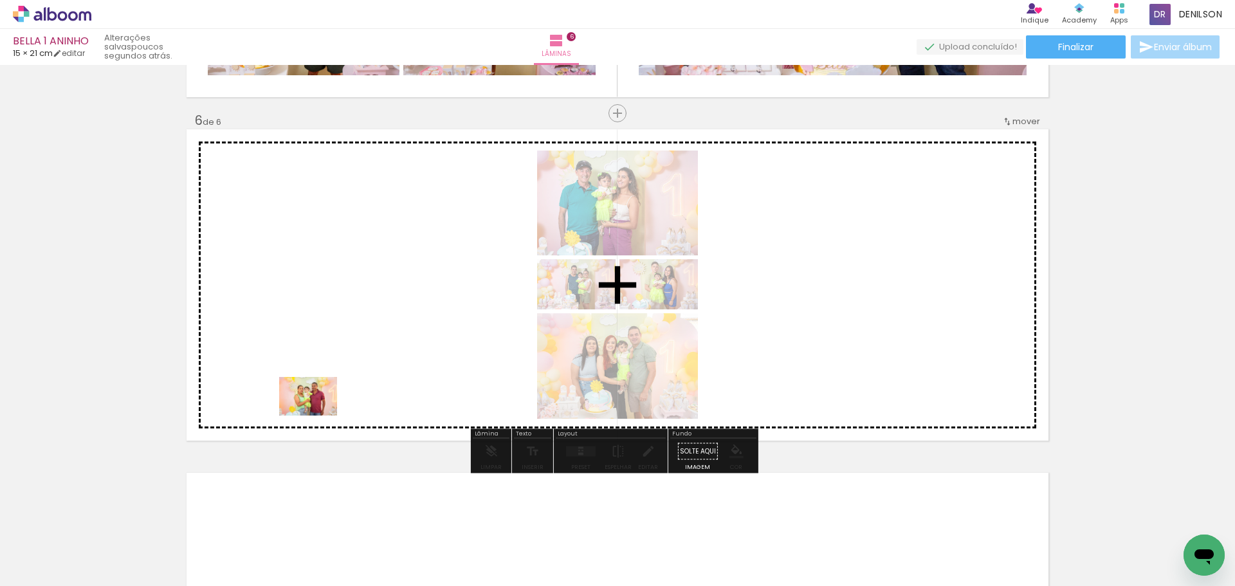
drag, startPoint x: 211, startPoint y: 557, endPoint x: 321, endPoint y: 412, distance: 182.3
click at [321, 412] on quentale-workspace at bounding box center [617, 293] width 1235 height 586
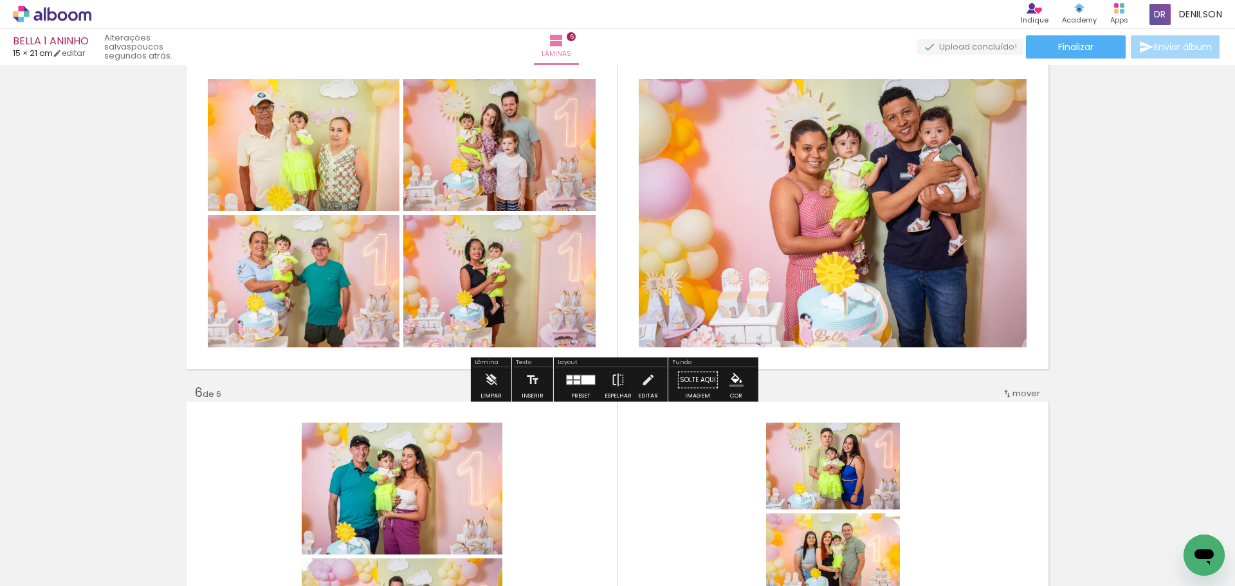
scroll to position [1304, 0]
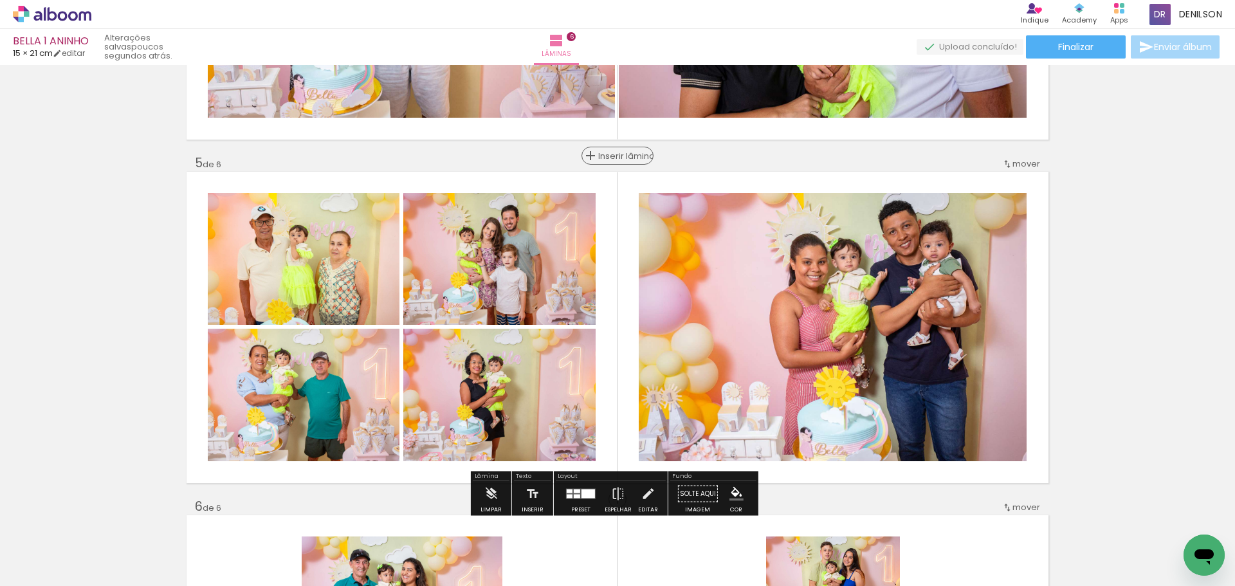
click at [618, 153] on span "Inserir lâmina" at bounding box center [623, 156] width 50 height 8
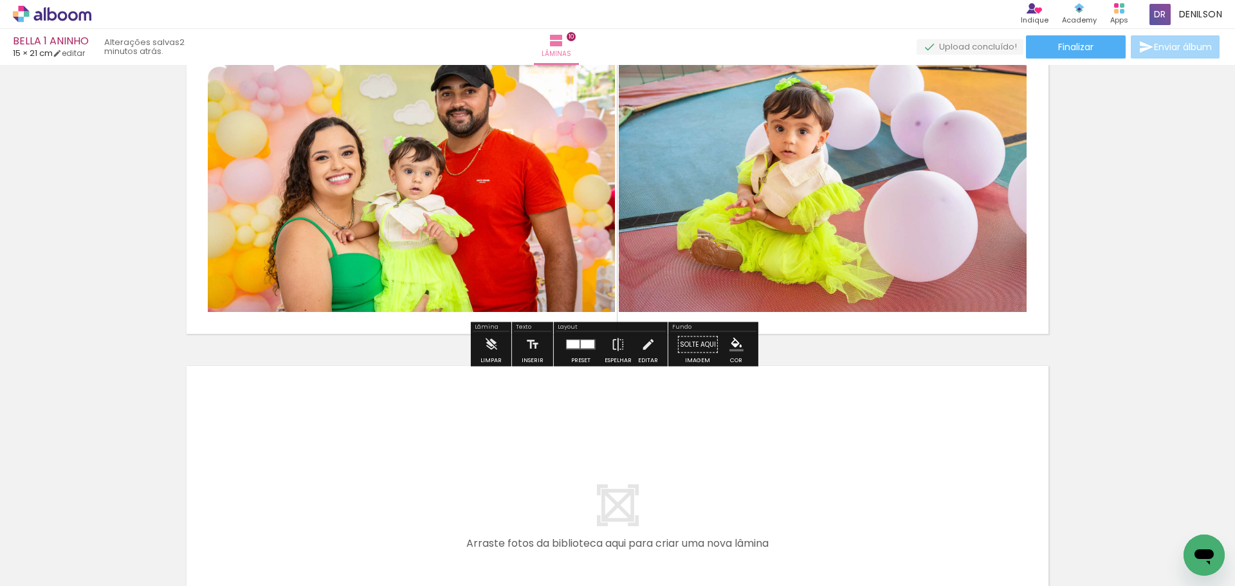
scroll to position [3130, 0]
